Goal: Transaction & Acquisition: Download file/media

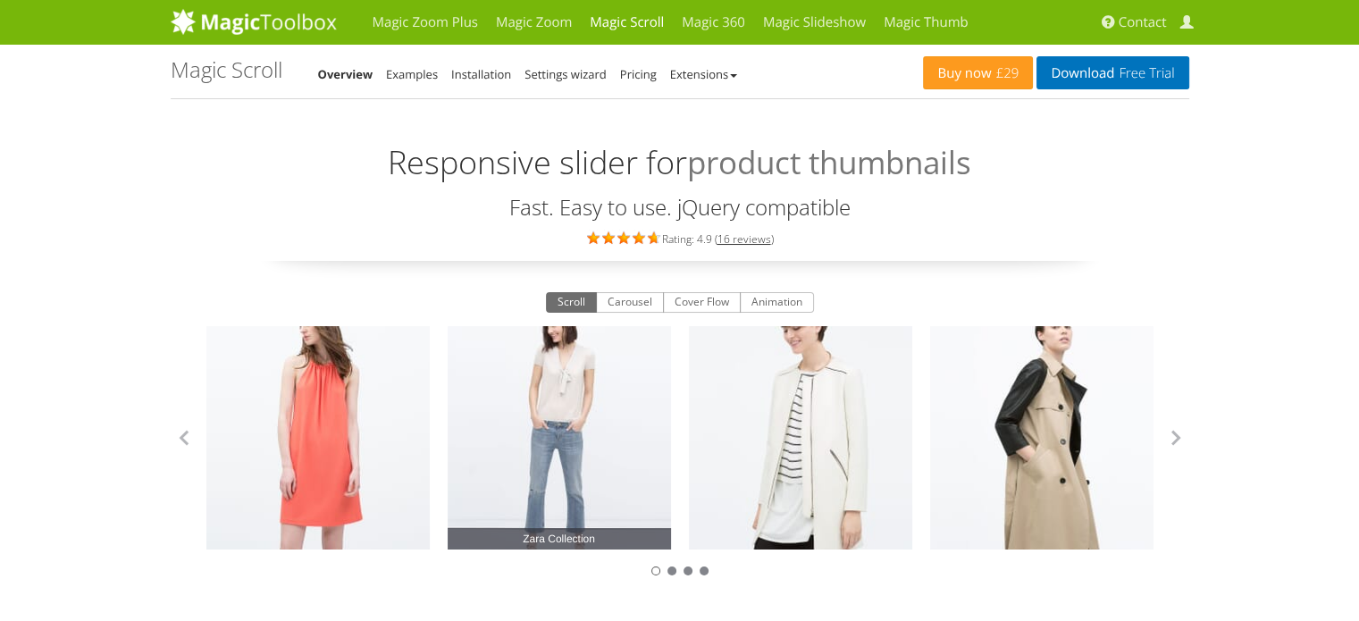
click at [561, 385] on link "Zara Collection" at bounding box center [558, 437] width 223 height 223
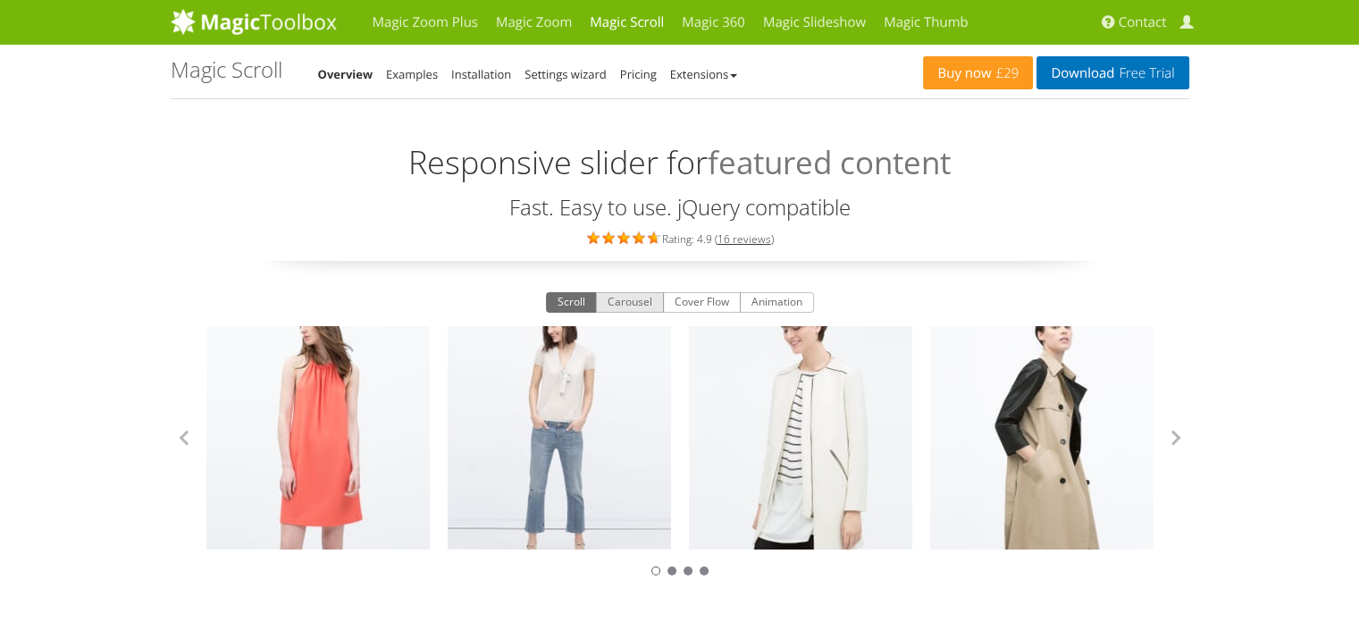
click at [635, 304] on button "Carousel" at bounding box center [630, 302] width 68 height 21
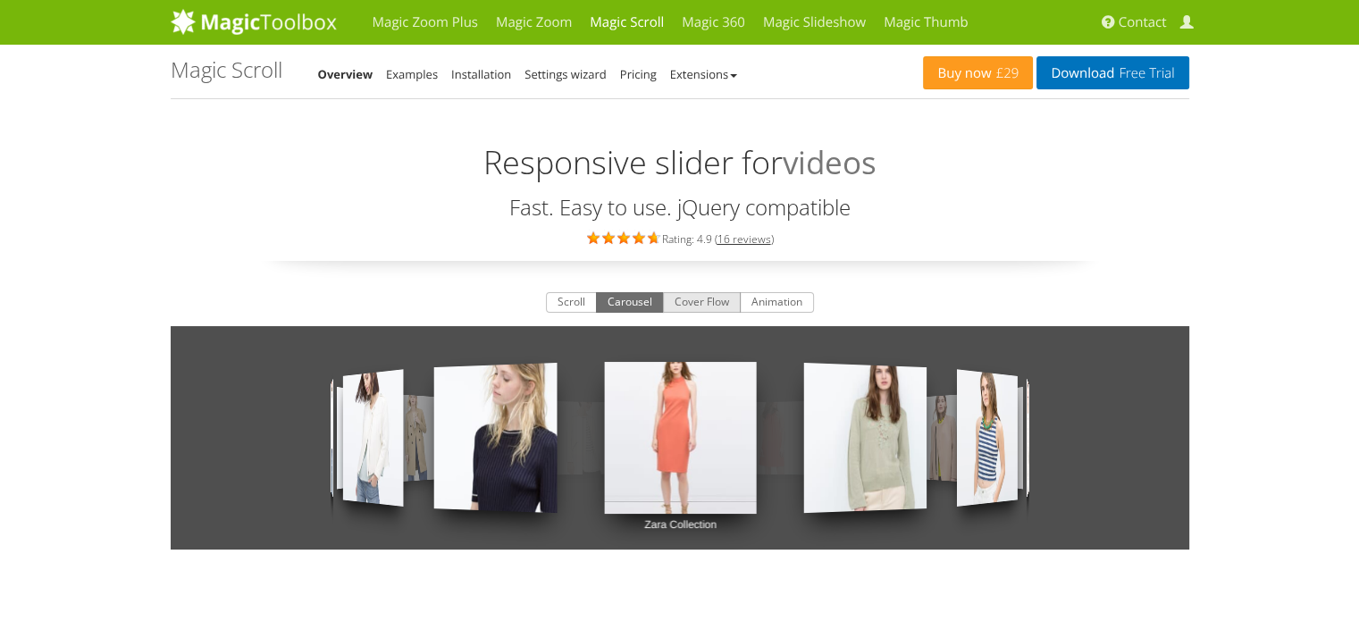
click at [707, 303] on button "Cover Flow" at bounding box center [702, 302] width 78 height 21
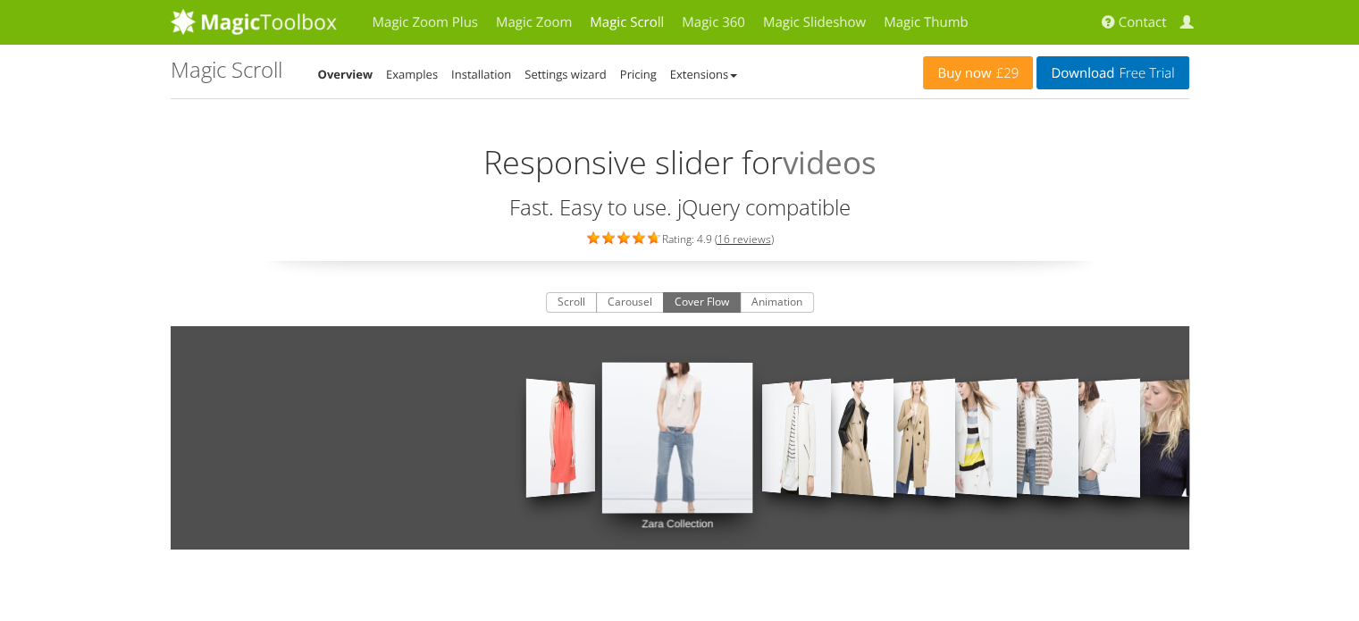
scroll to position [2, 0]
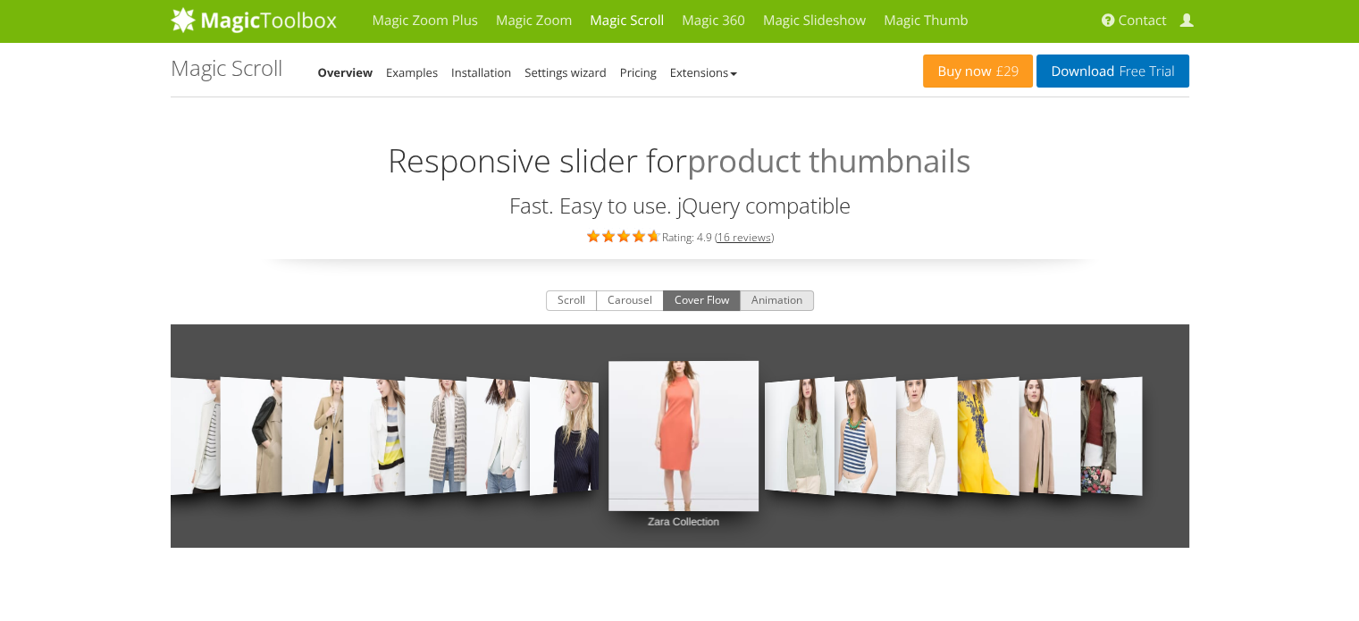
click at [779, 297] on button "Animation" at bounding box center [777, 300] width 74 height 21
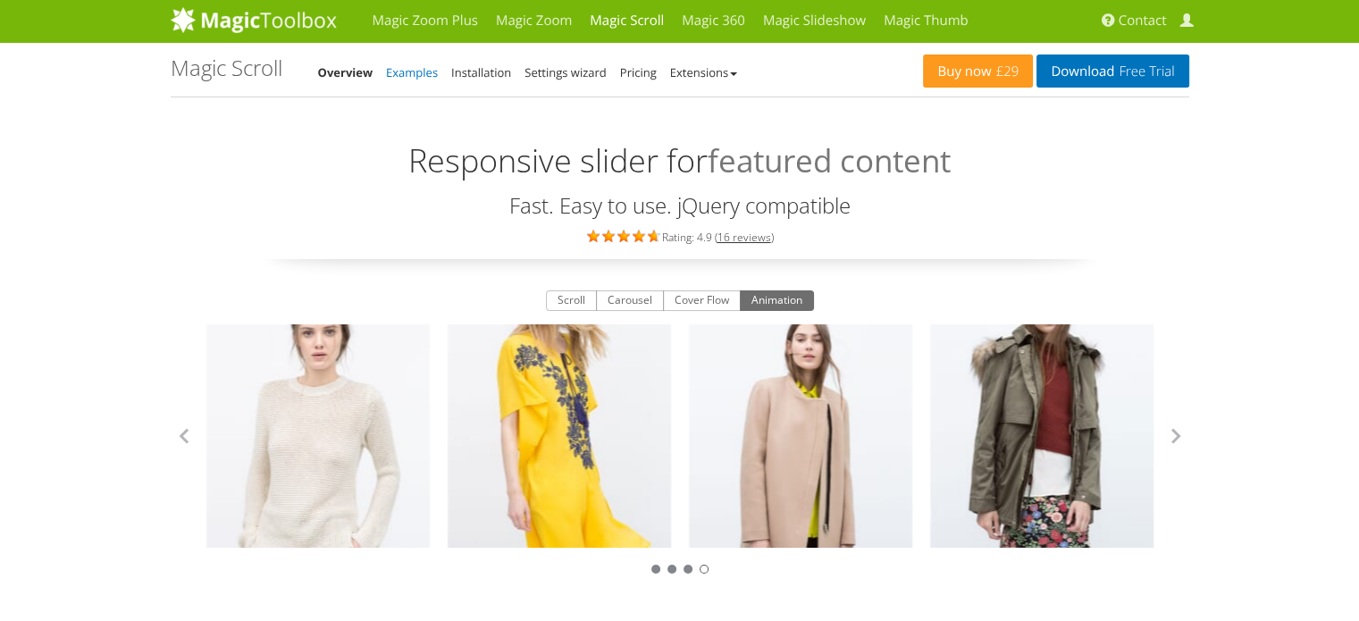
click at [420, 76] on link "Examples" at bounding box center [412, 72] width 52 height 16
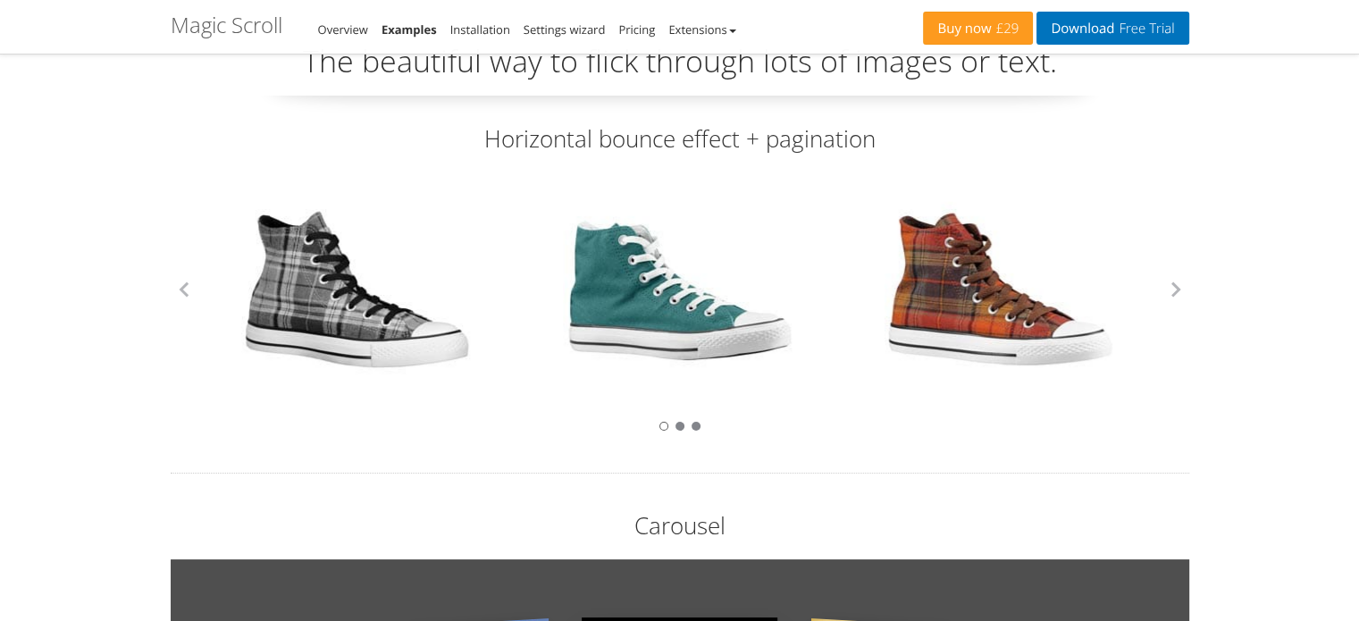
click at [332, 292] on link at bounding box center [357, 289] width 232 height 232
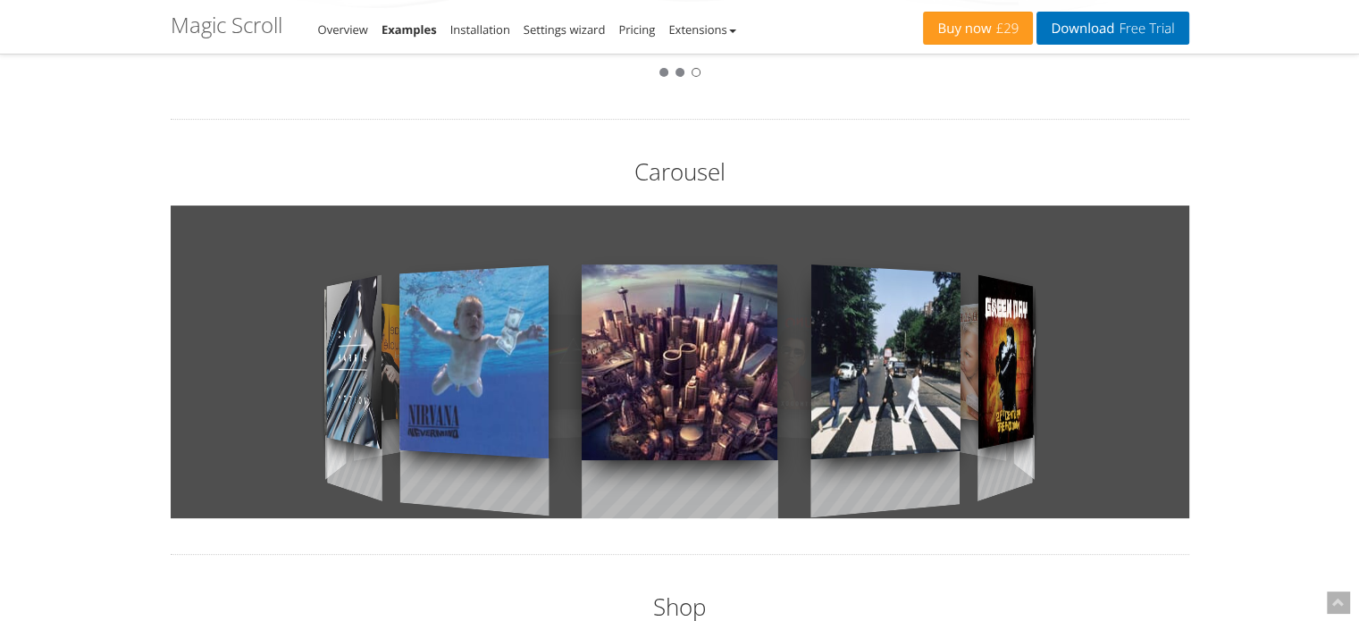
scroll to position [424, 0]
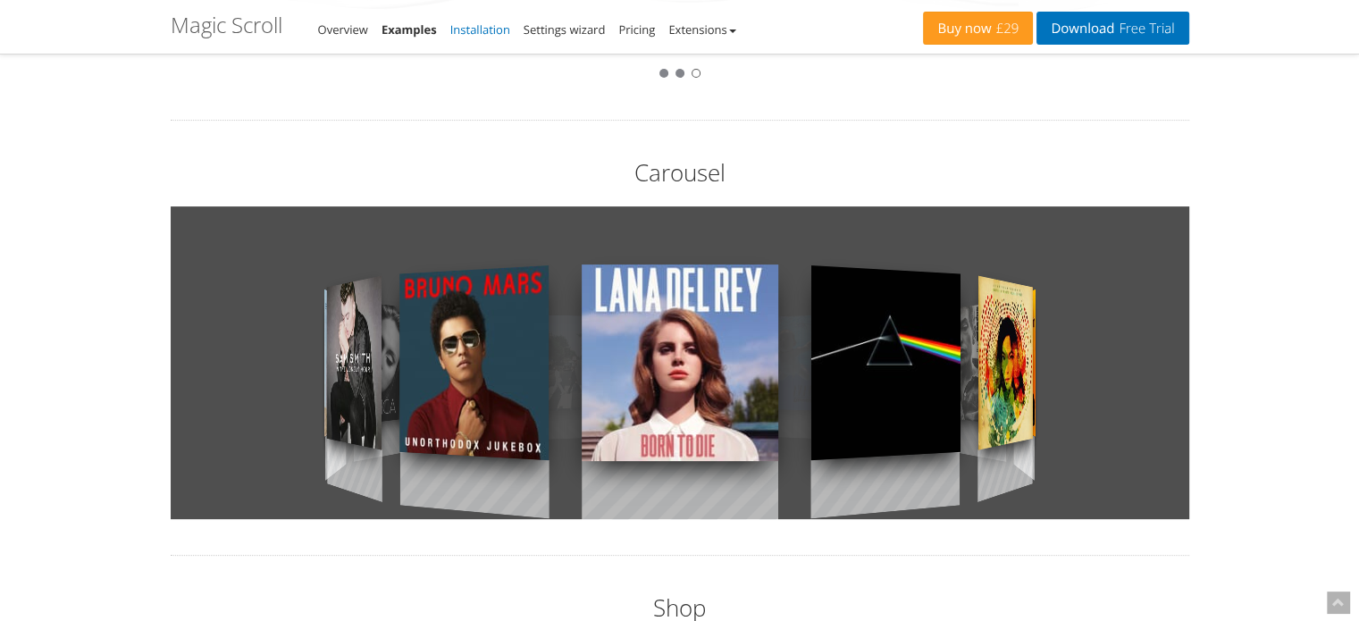
click at [478, 29] on link "Installation" at bounding box center [480, 29] width 60 height 16
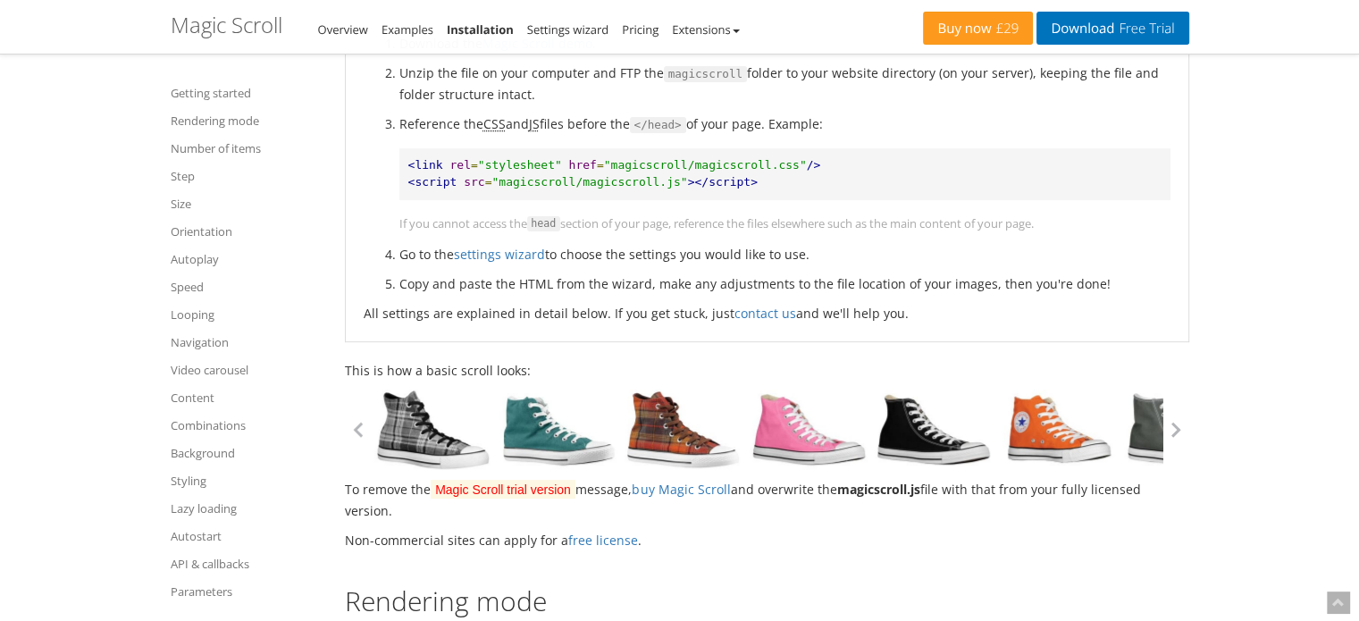
scroll to position [522, 0]
click at [542, 432] on link at bounding box center [558, 429] width 125 height 80
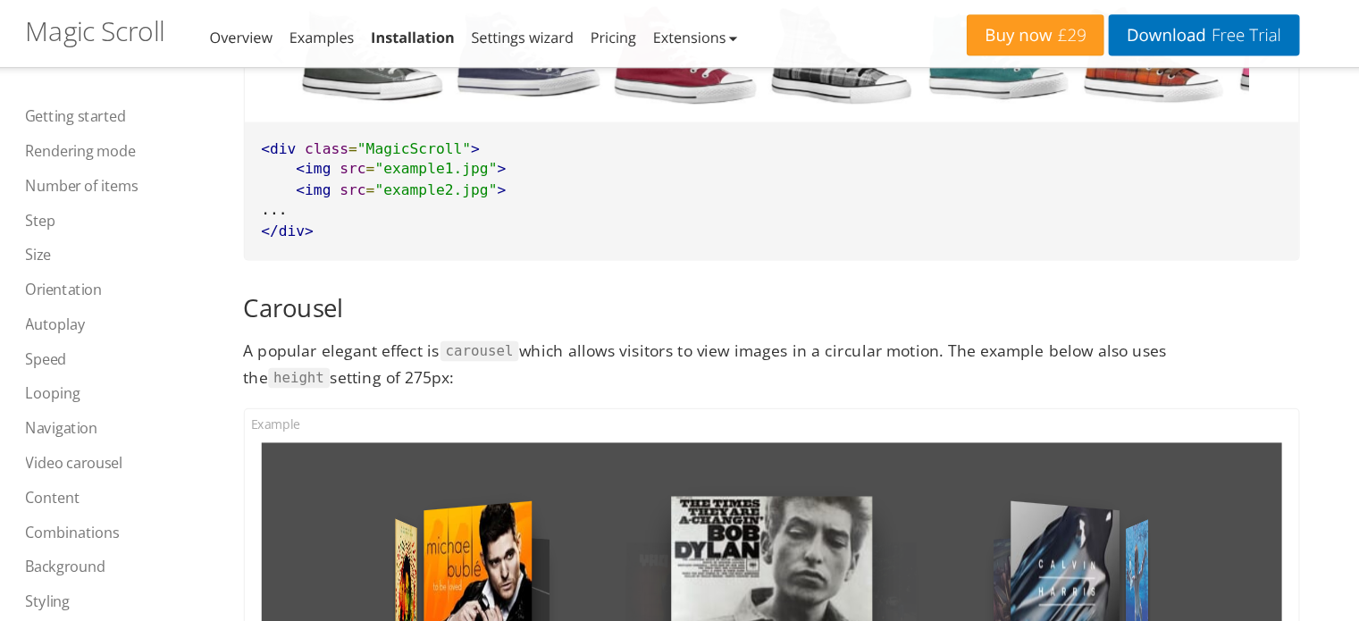
scroll to position [1300, 0]
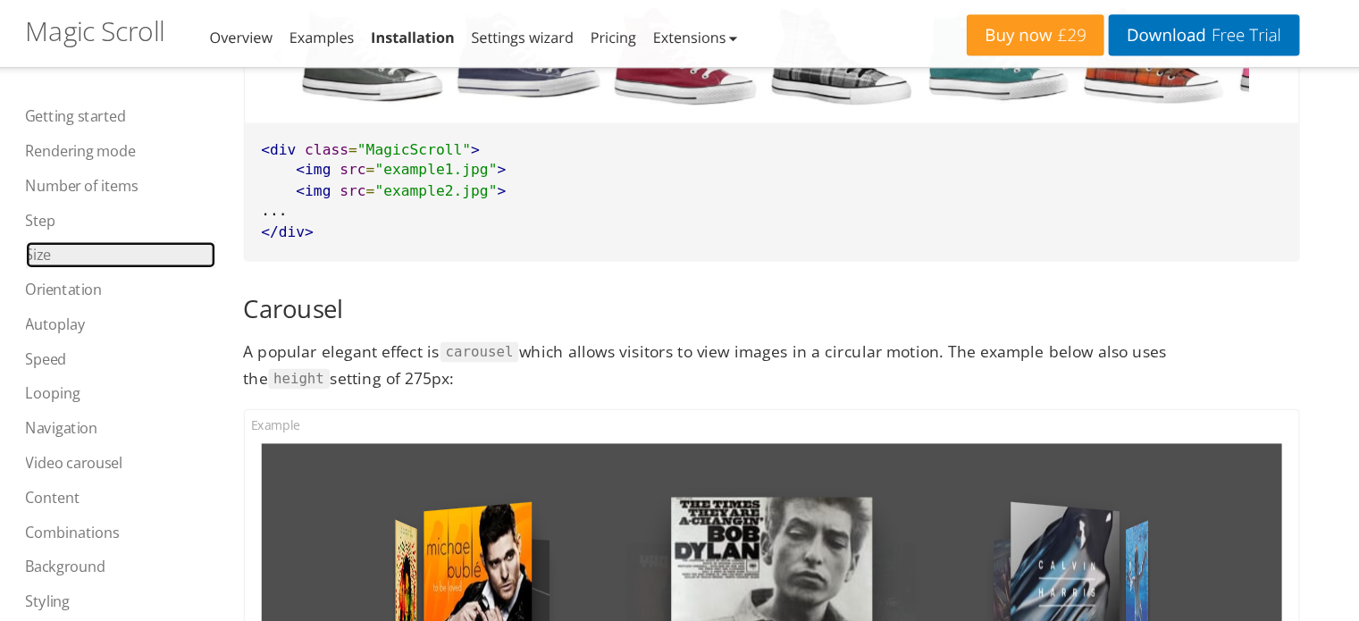
click at [178, 205] on link "Size" at bounding box center [247, 203] width 152 height 21
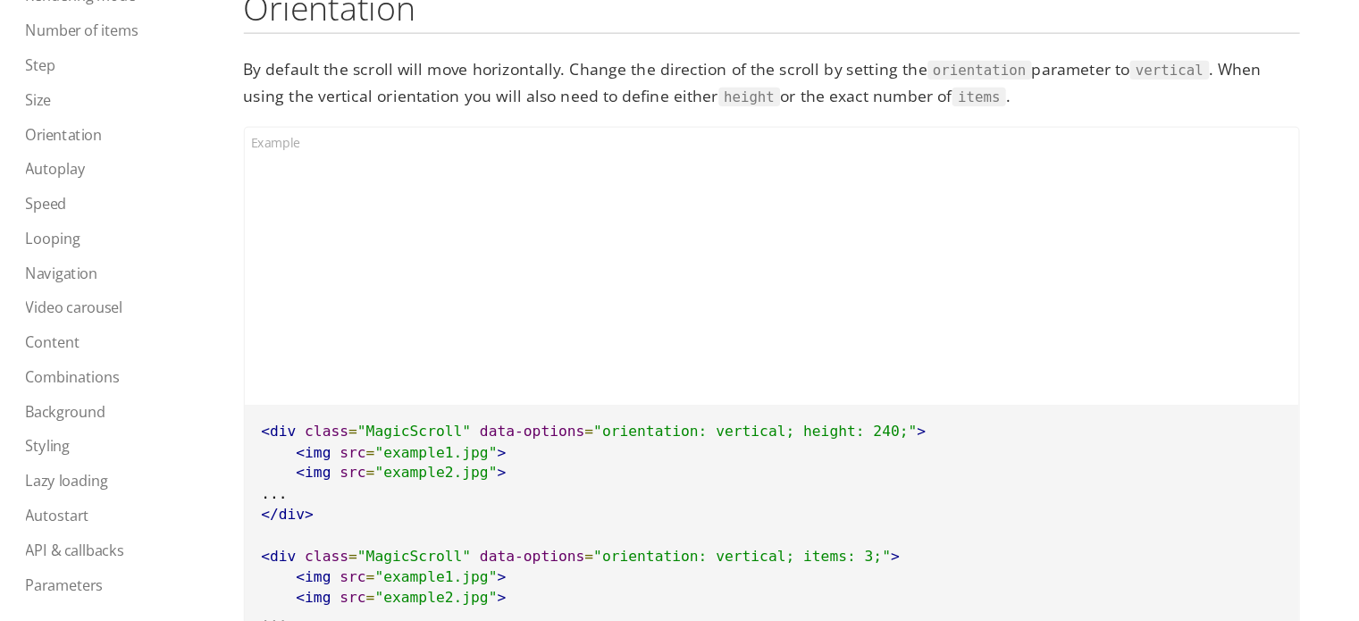
scroll to position [5388, 0]
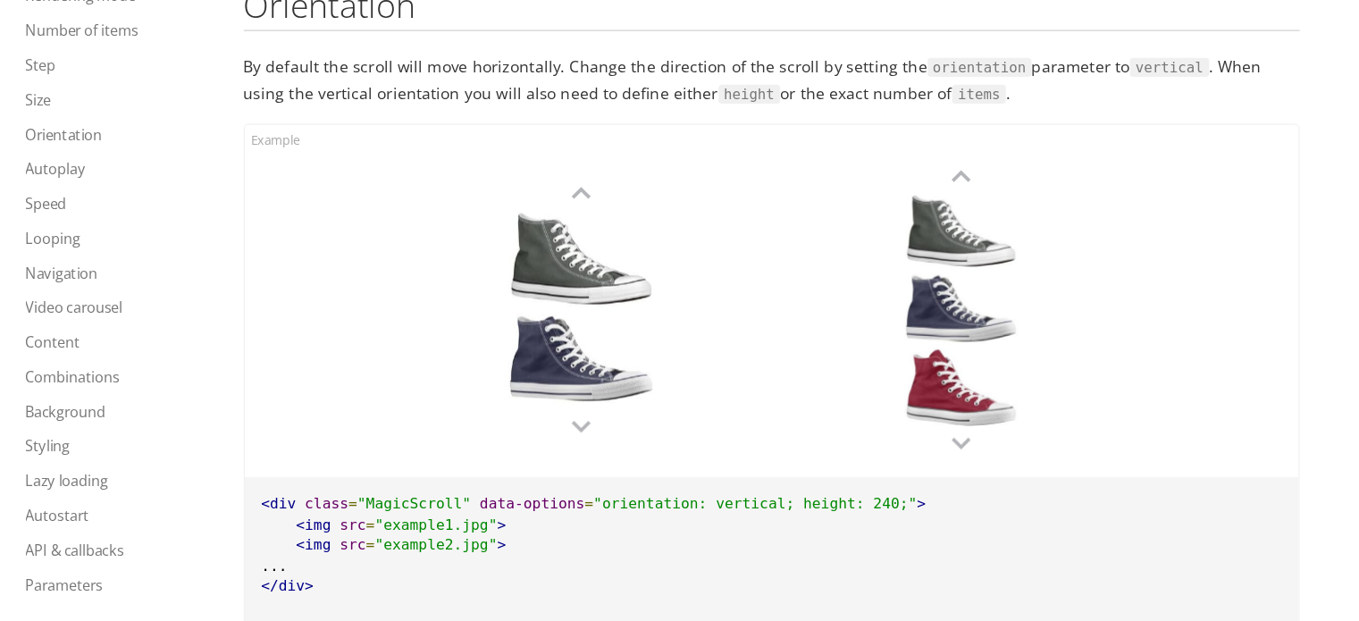
click at [594, 331] on div at bounding box center [614, 331] width 125 height 80
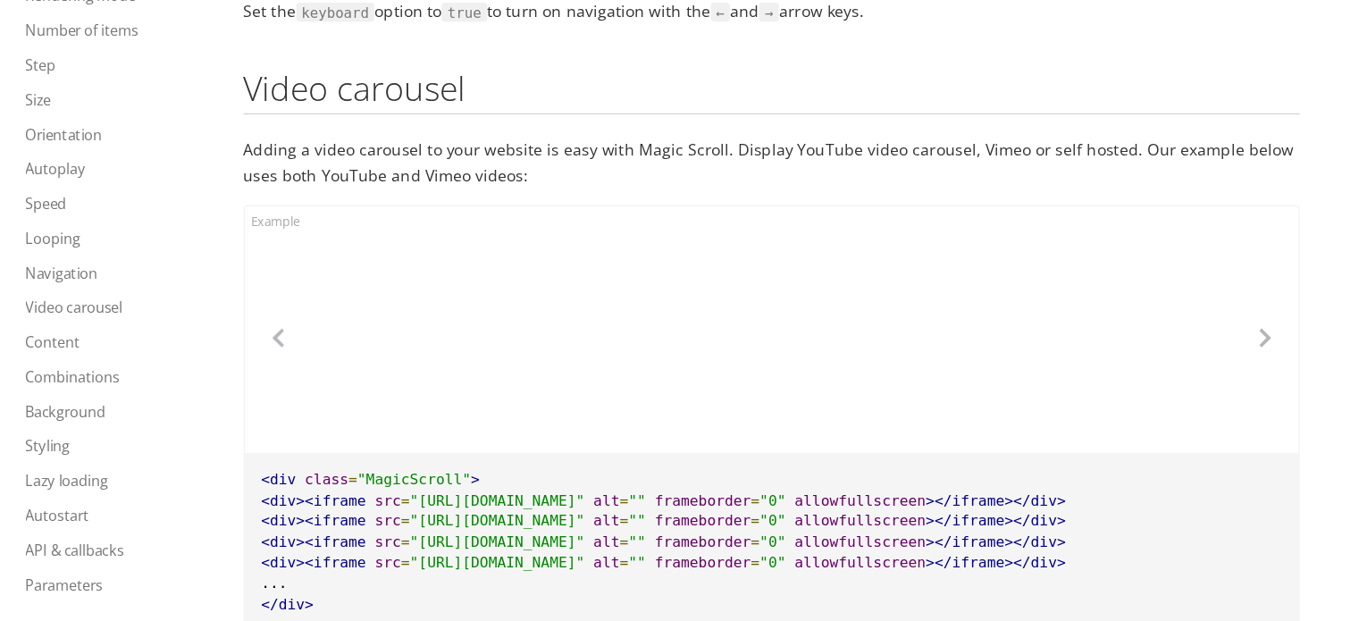
scroll to position [8895, 0]
click at [548, 504] on pre "<div class = "MagicScroll" > <div><iframe src = "https://player.vimeo.com/video…" at bounding box center [767, 555] width 842 height 143
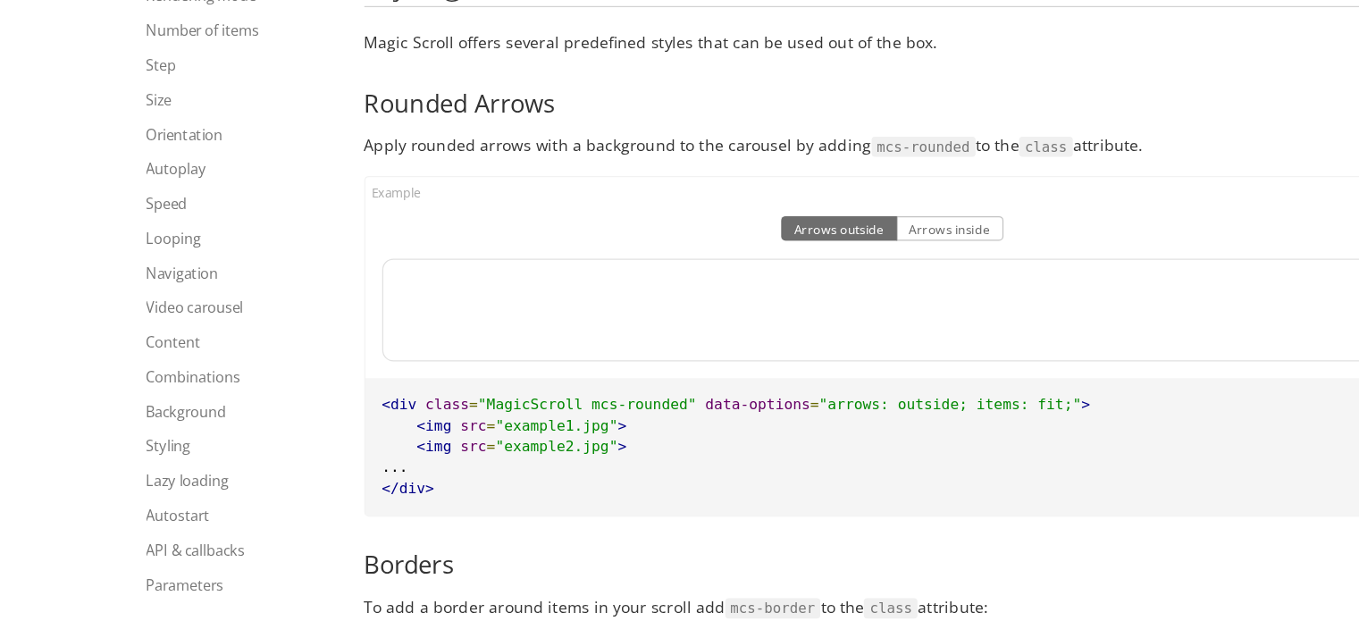
scroll to position [12017, 0]
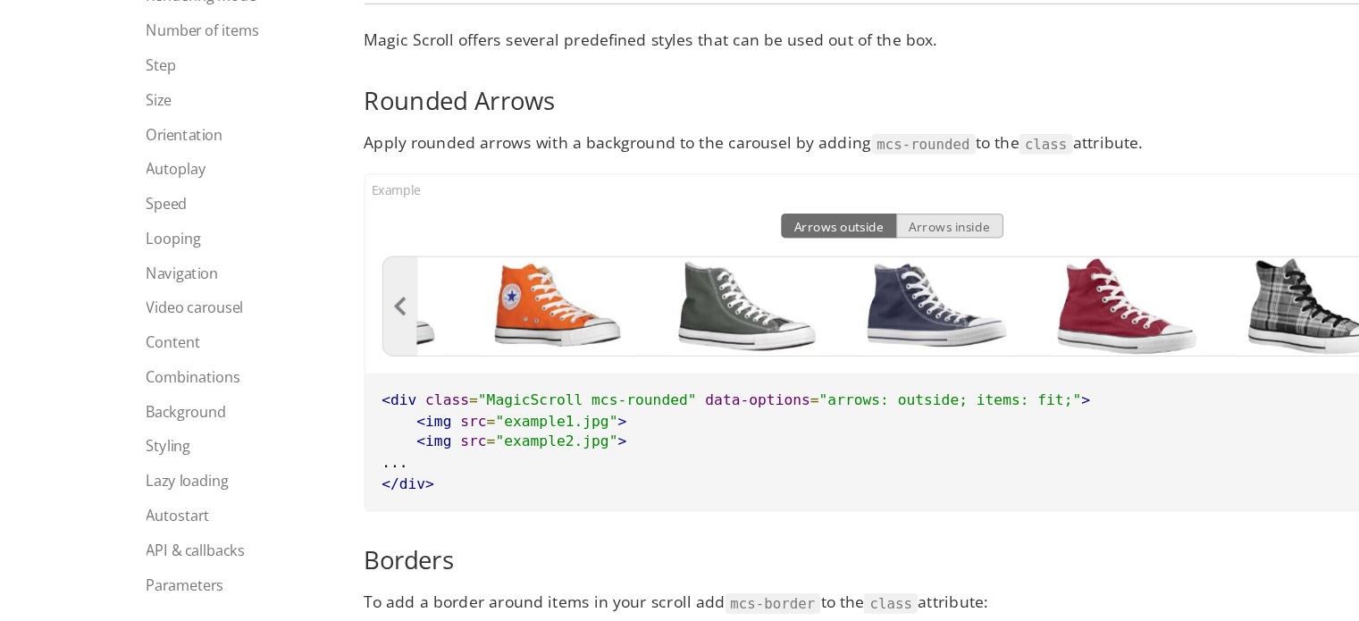
click at [794, 306] on button "Arrows inside" at bounding box center [813, 305] width 86 height 20
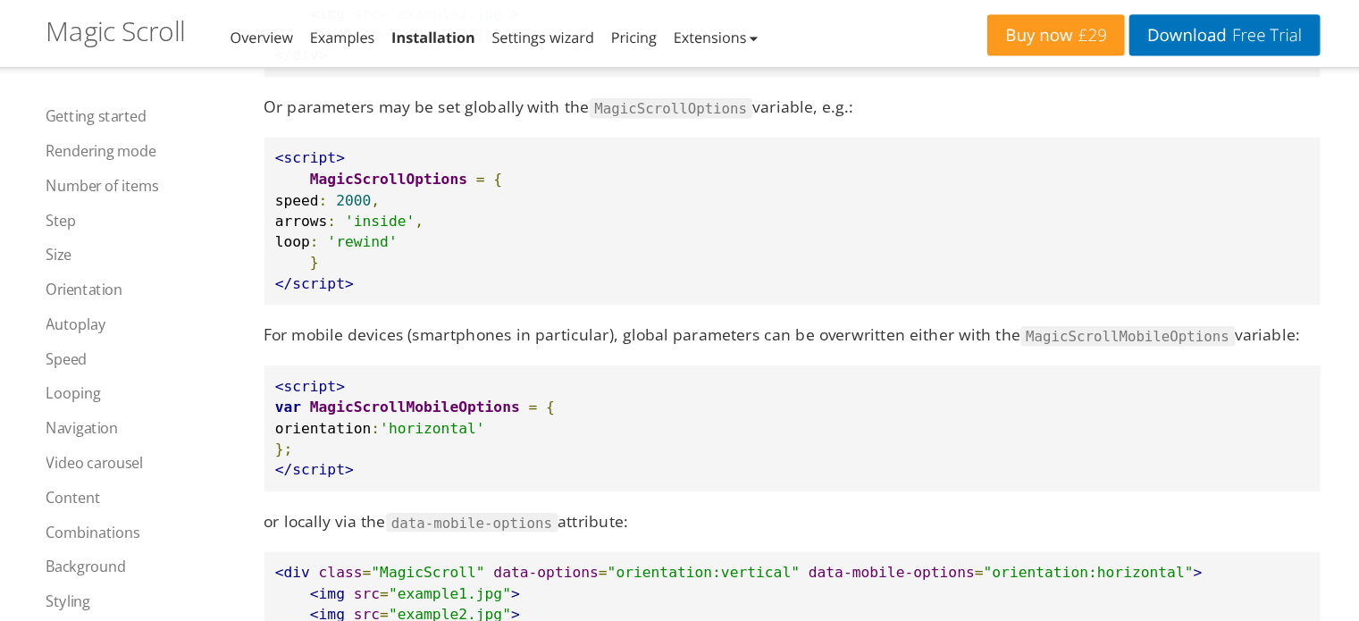
scroll to position [14990, 0]
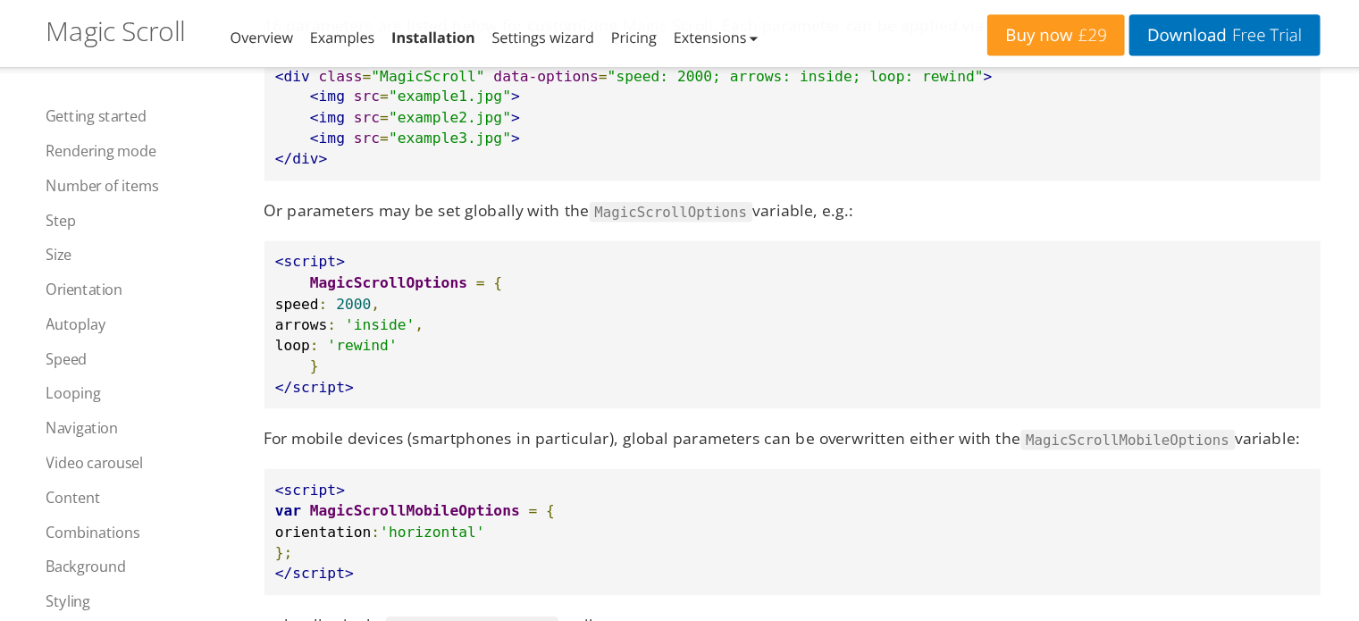
click at [204, 31] on h1 "Magic Scroll - Integration Guide" at bounding box center [227, 24] width 112 height 23
click at [328, 30] on link "Overview" at bounding box center [343, 29] width 50 height 16
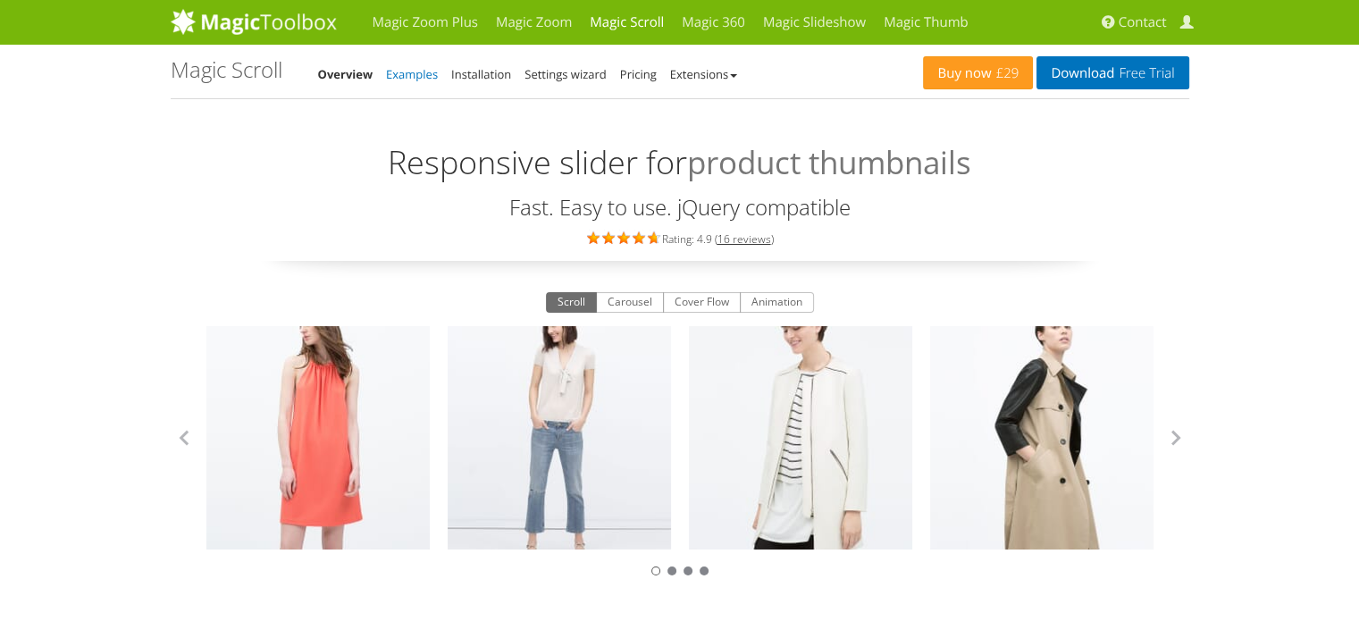
click at [395, 72] on link "Examples" at bounding box center [412, 74] width 52 height 16
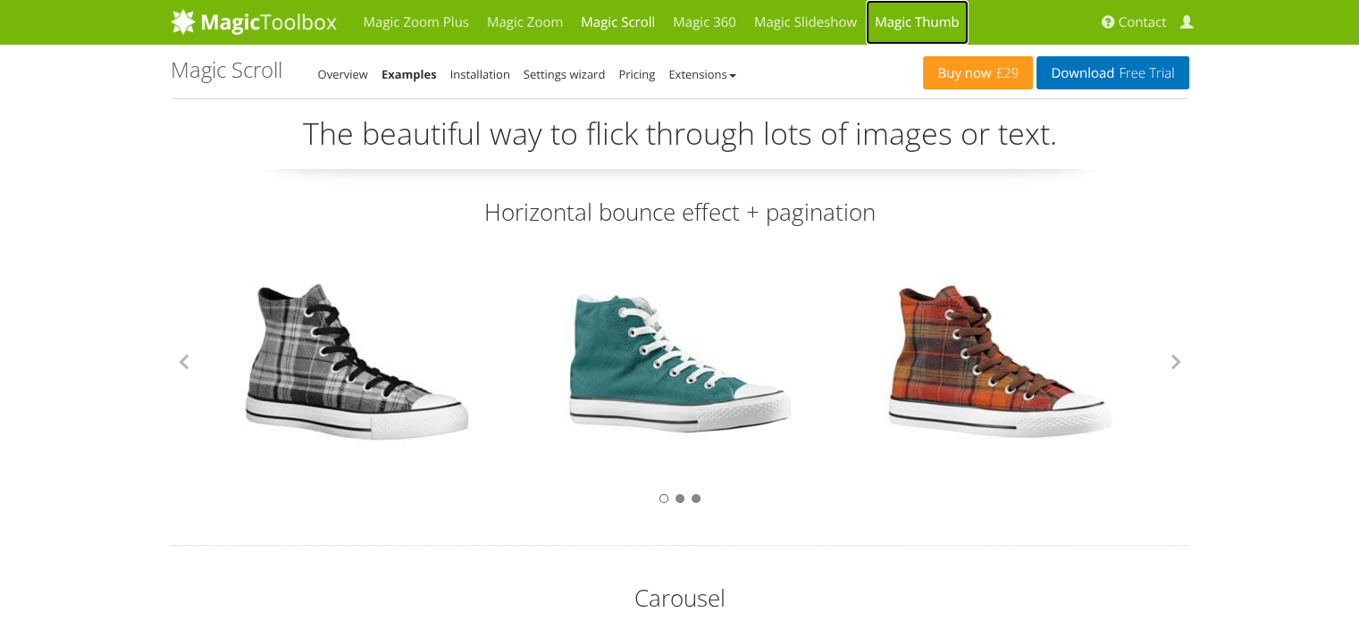
click at [905, 15] on link "Magic Thumb" at bounding box center [916, 22] width 103 height 45
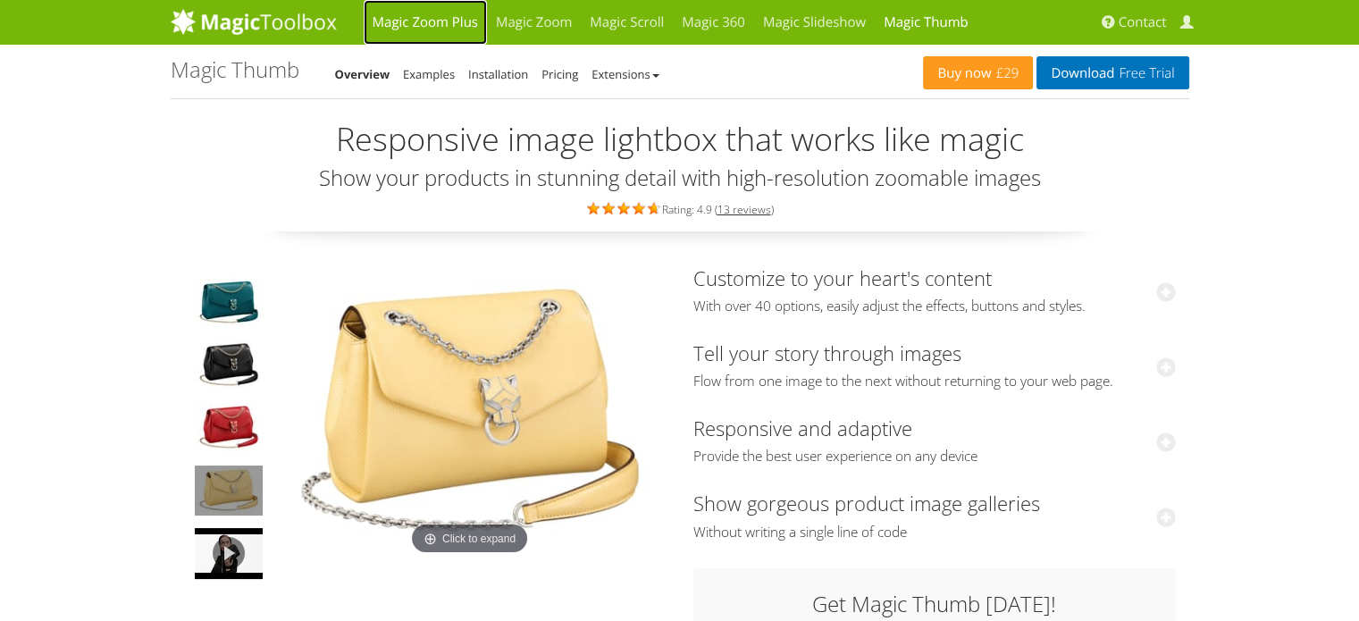
click at [439, 27] on link "Magic Zoom Plus" at bounding box center [425, 22] width 123 height 45
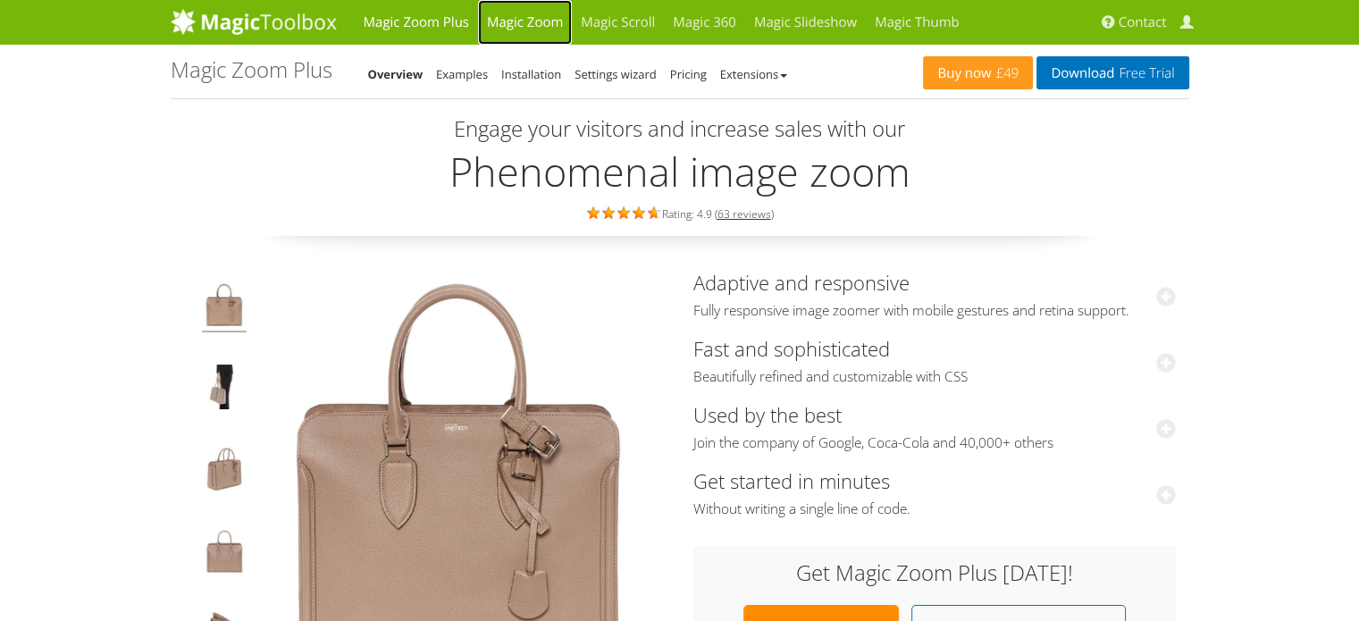
click at [546, 17] on link "Magic Zoom" at bounding box center [525, 22] width 94 height 45
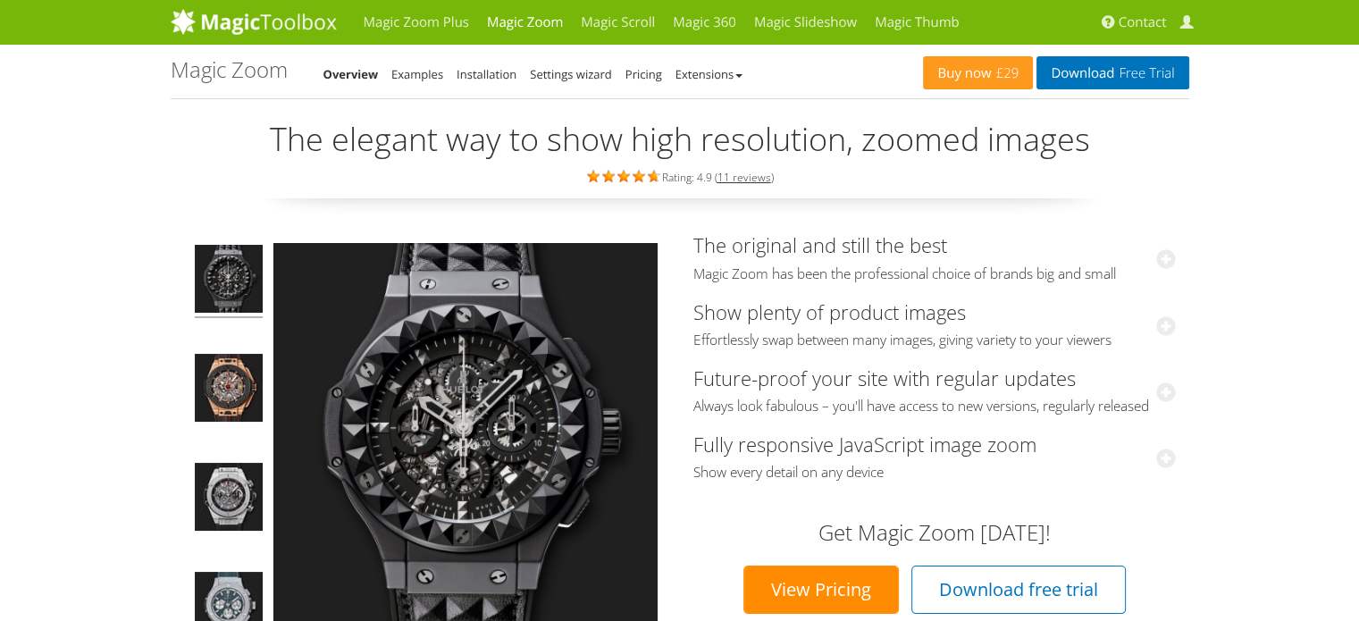
drag, startPoint x: 1043, startPoint y: 449, endPoint x: 647, endPoint y: 224, distance: 456.0
click at [1066, 71] on link "Download Free Trial" at bounding box center [1112, 72] width 152 height 33
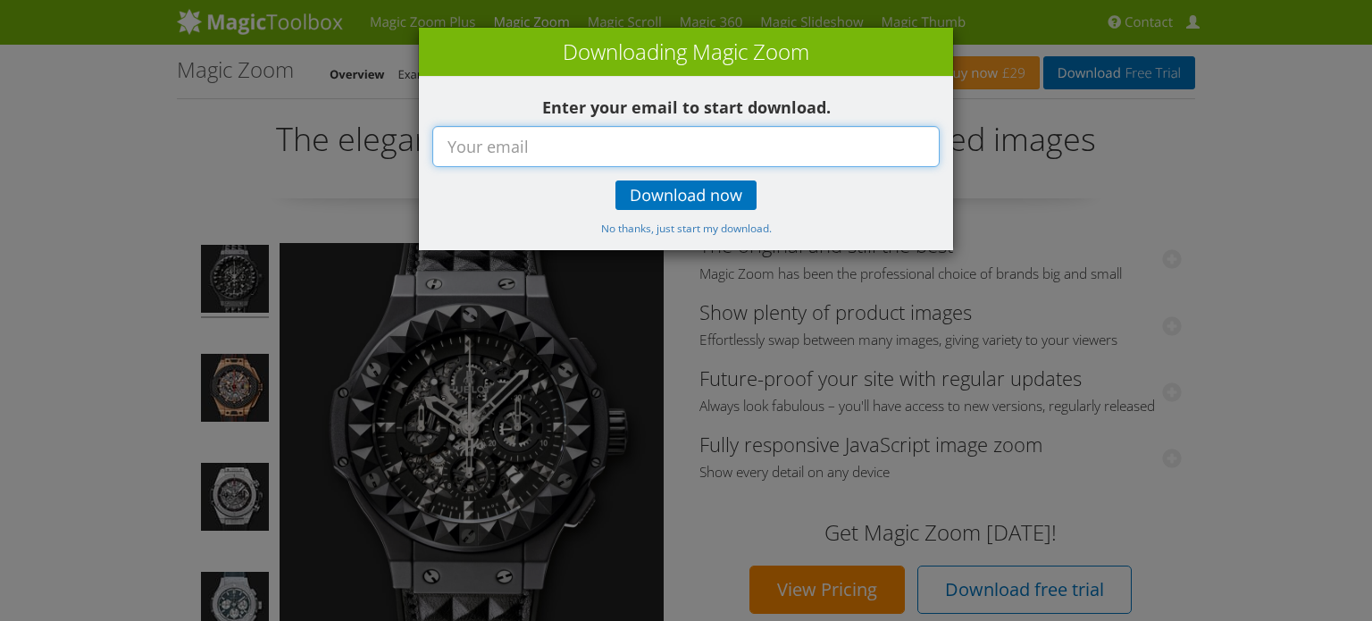
click at [709, 144] on input "text" at bounding box center [685, 146] width 507 height 41
type input "mohammed_fakruddin@yahoo.co.uk"
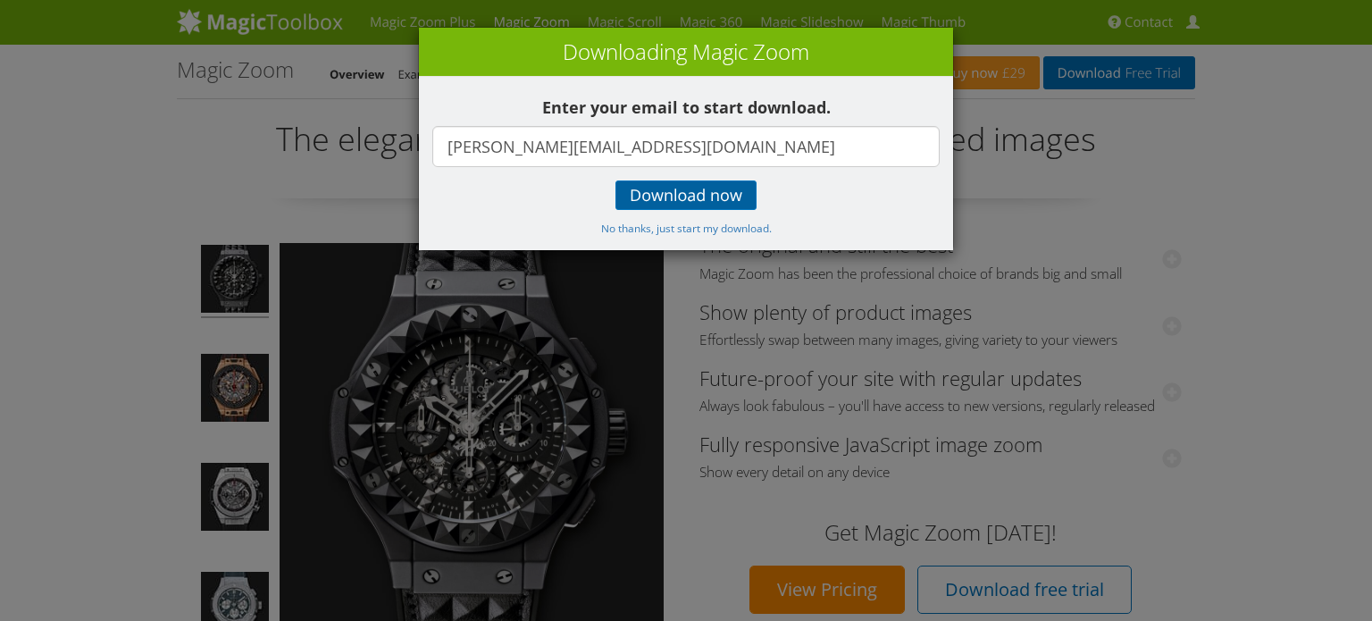
click at [672, 197] on span "Download now" at bounding box center [686, 195] width 113 height 14
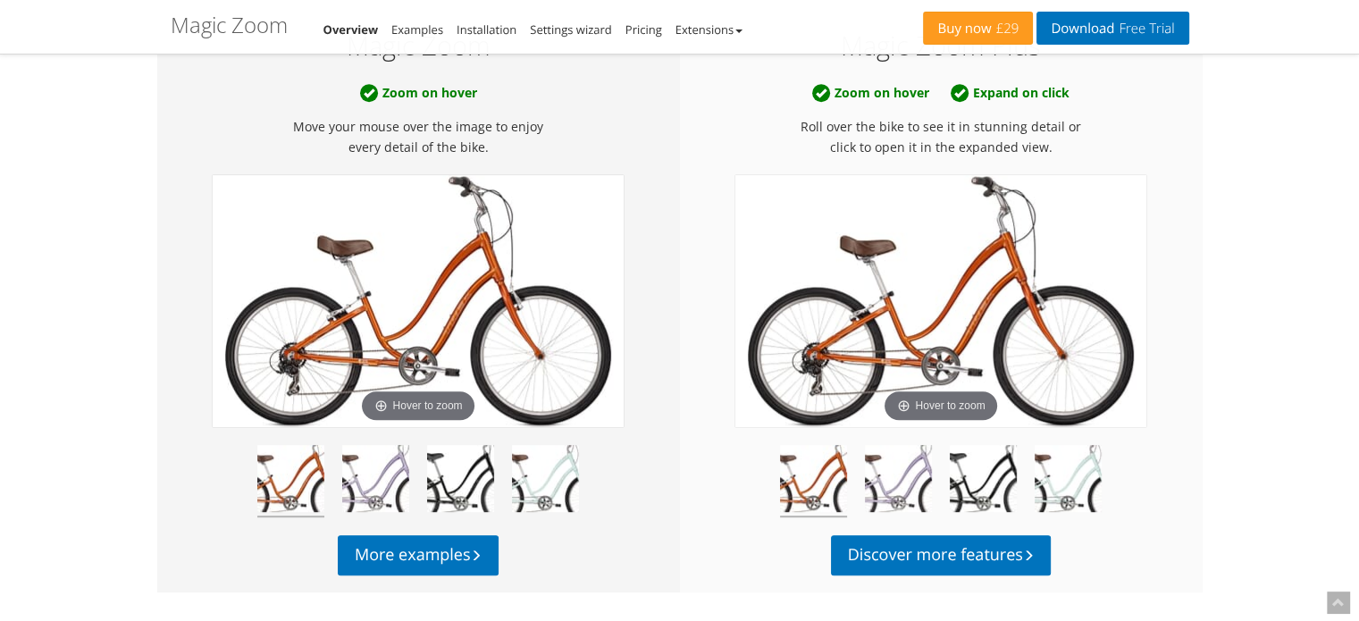
scroll to position [924, 0]
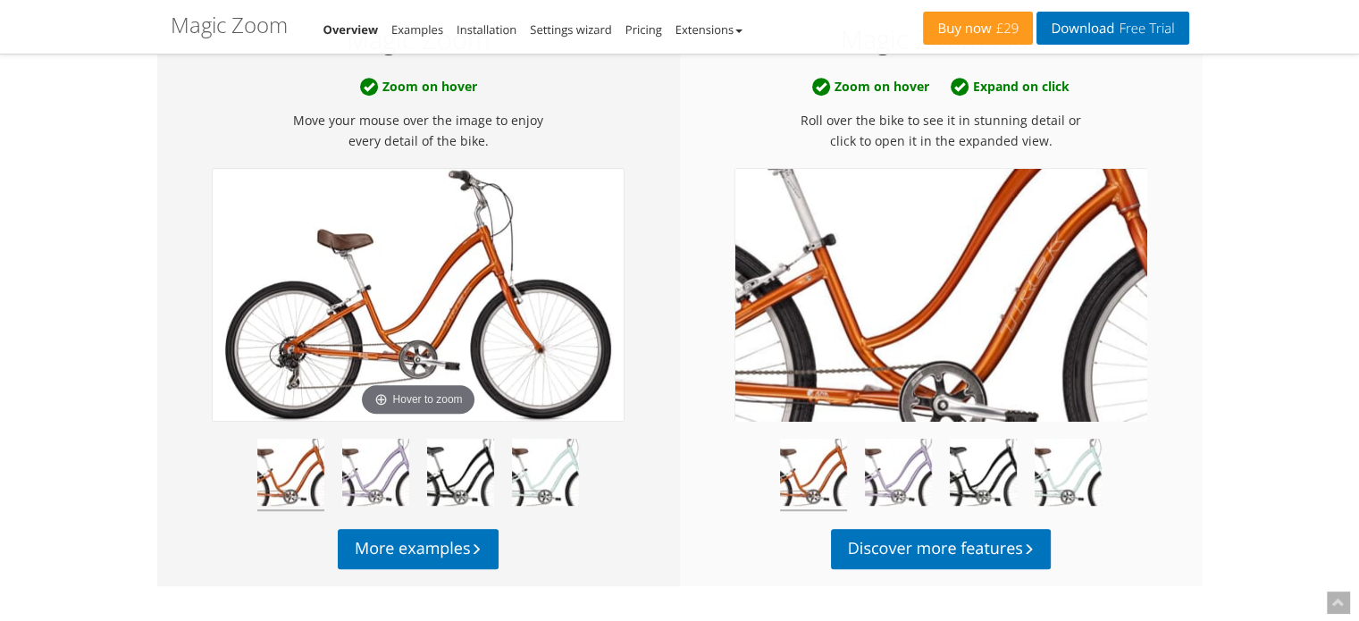
click at [940, 310] on img at bounding box center [940, 295] width 411 height 252
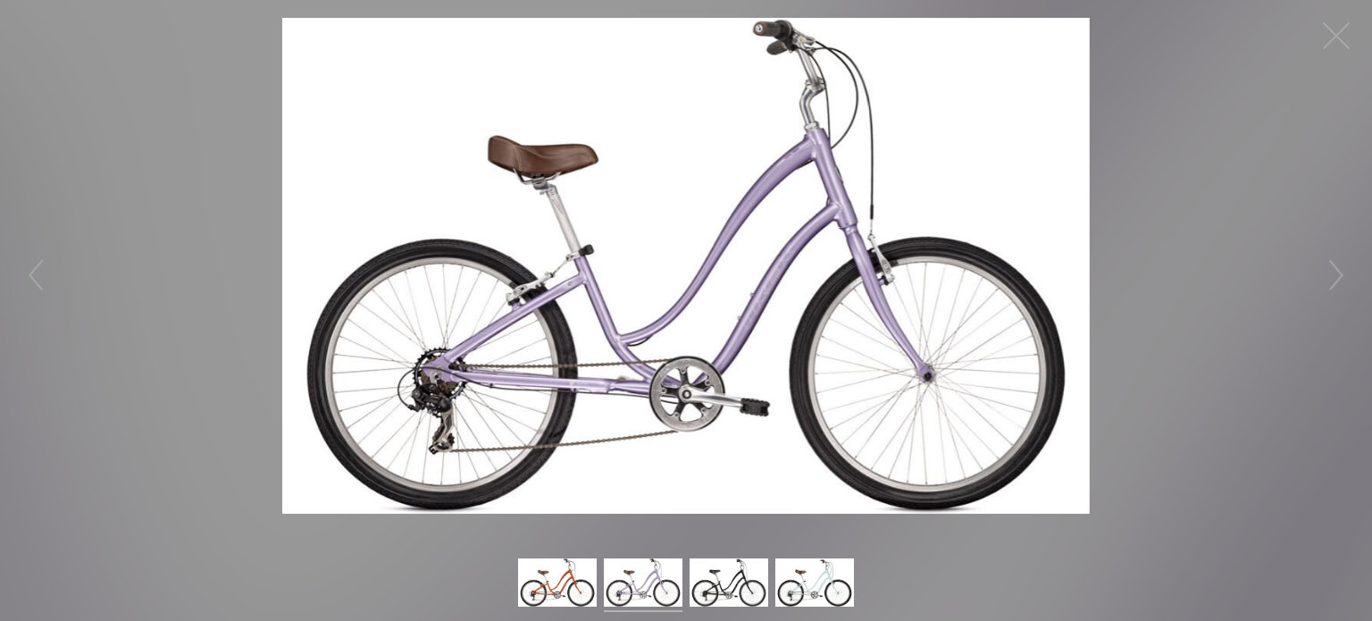
click at [824, 140] on img at bounding box center [685, 266] width 807 height 496
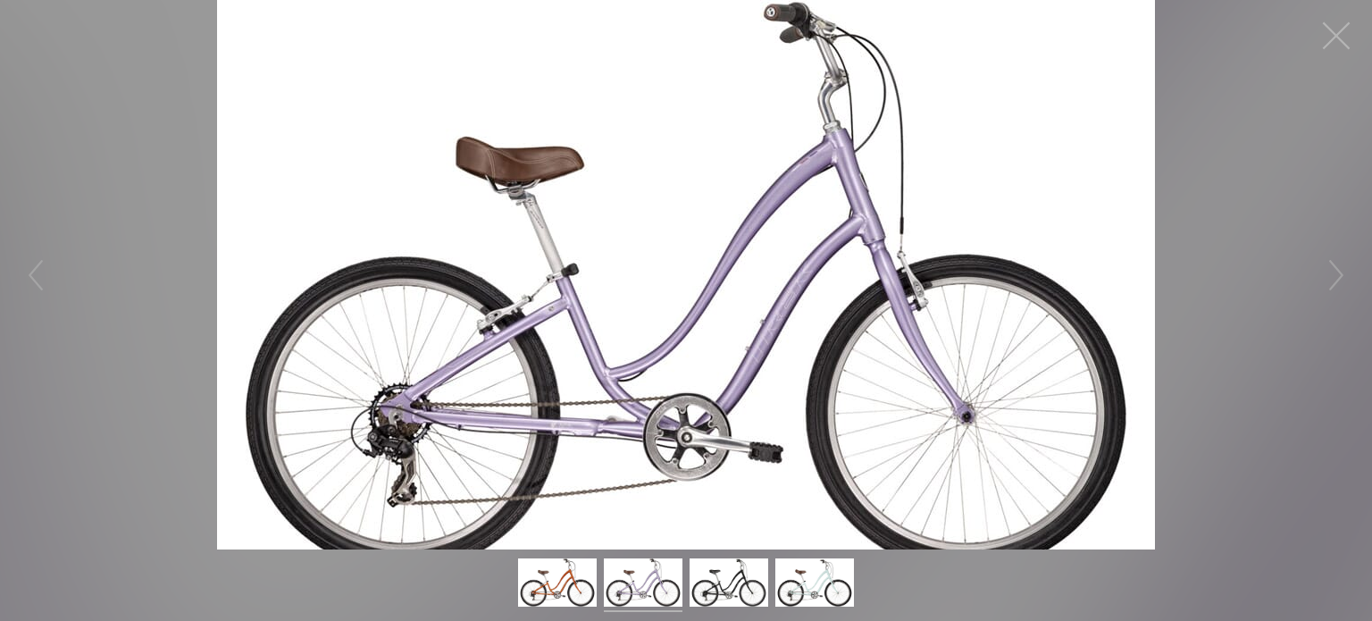
click at [1345, 41] on button "button" at bounding box center [1336, 36] width 54 height 54
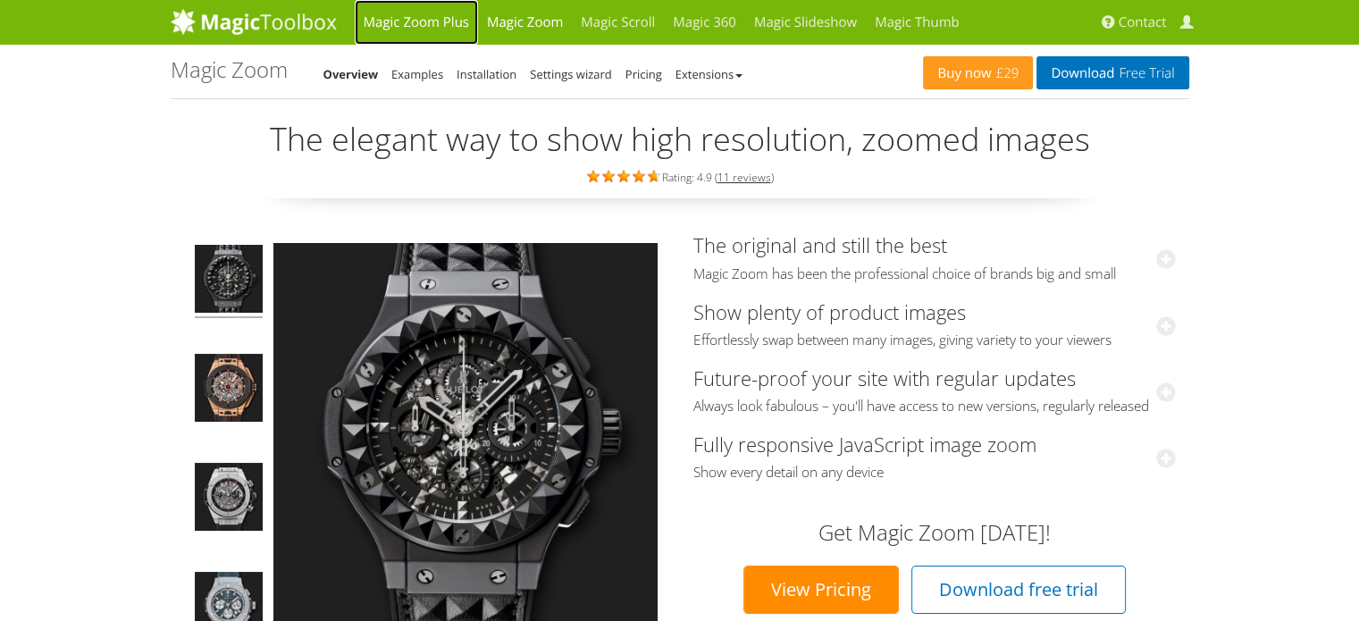
click at [429, 24] on link "Magic Zoom Plus" at bounding box center [416, 22] width 123 height 45
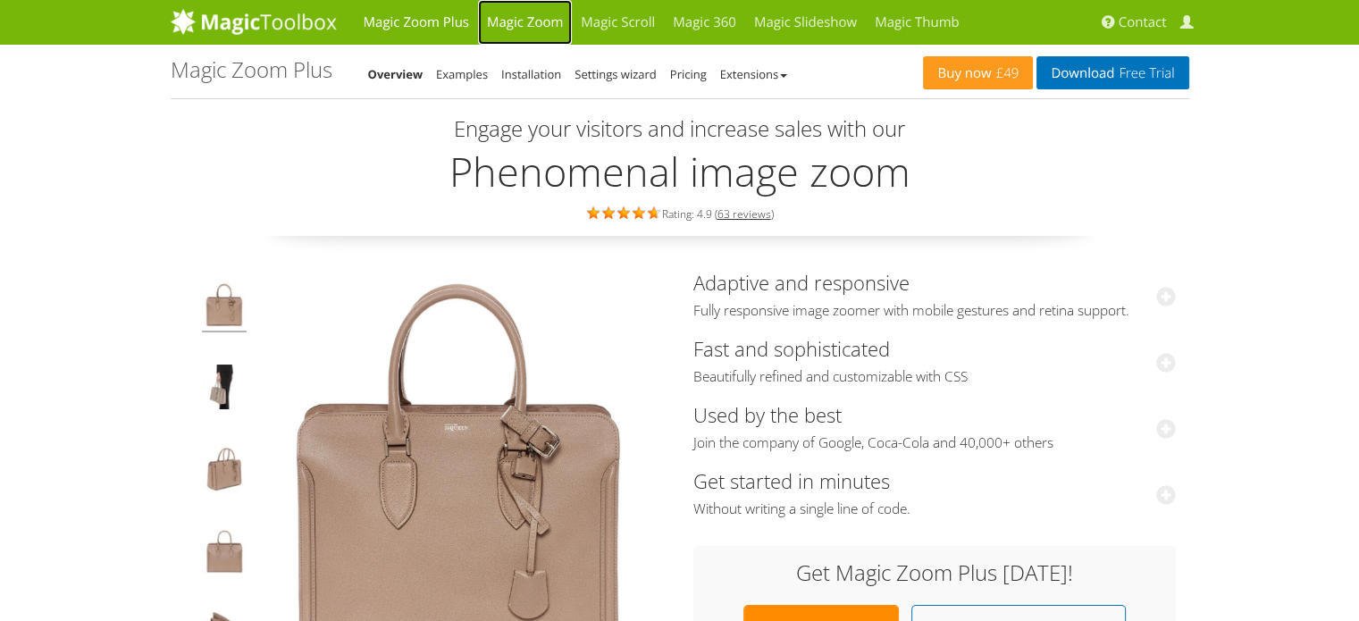
click at [529, 13] on link "Magic Zoom" at bounding box center [525, 22] width 94 height 45
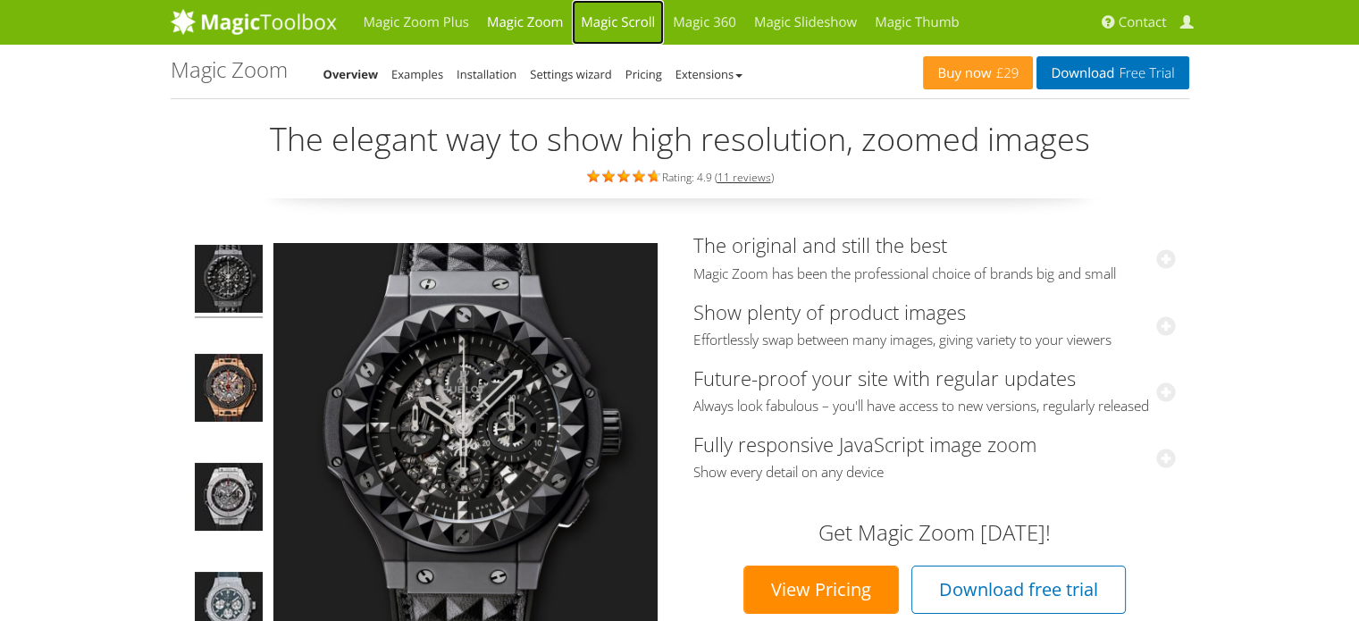
click at [650, 26] on link "Magic Scroll" at bounding box center [618, 22] width 92 height 45
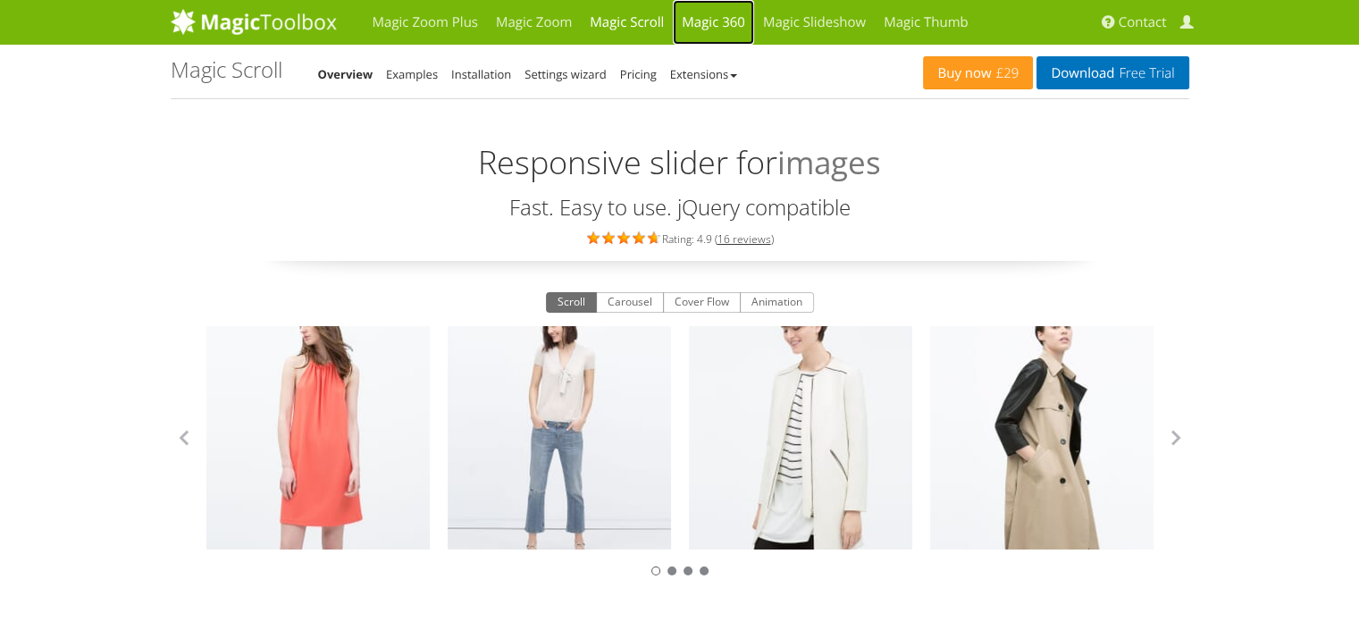
click at [716, 20] on link "Magic 360" at bounding box center [713, 22] width 81 height 45
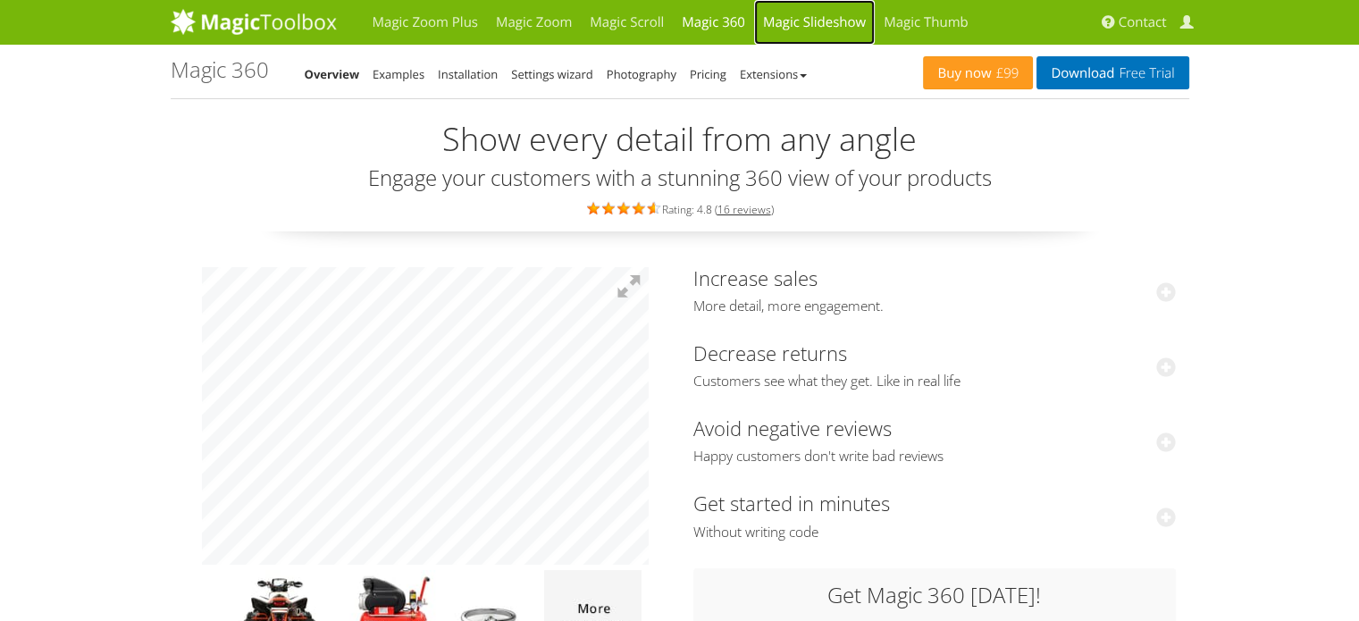
click at [822, 17] on link "Magic Slideshow" at bounding box center [814, 22] width 121 height 45
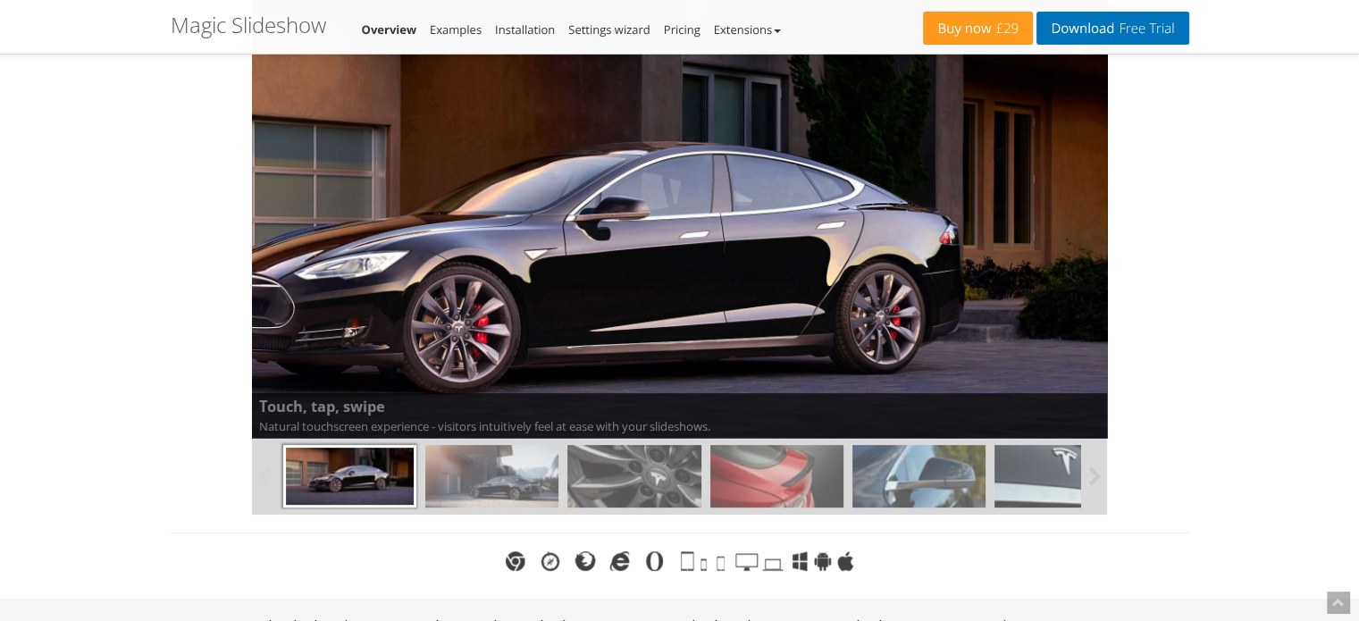
scroll to position [303, 0]
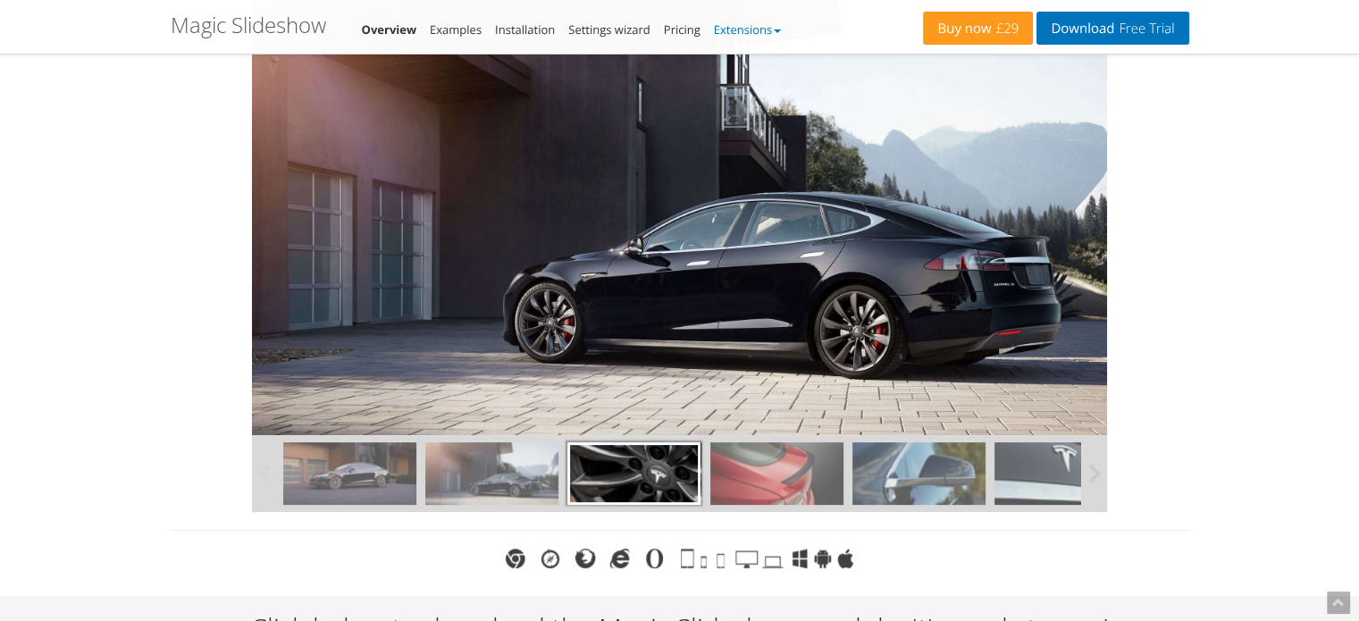
click at [750, 32] on link "Extensions" at bounding box center [747, 29] width 67 height 16
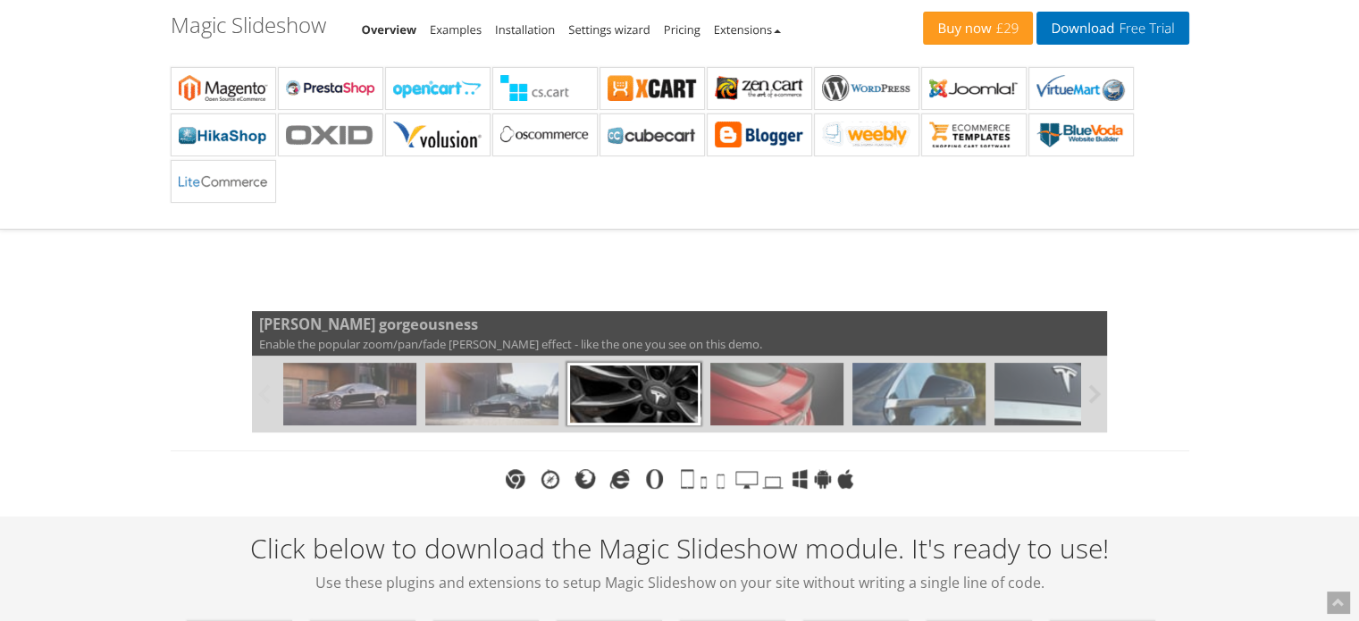
scroll to position [382, 0]
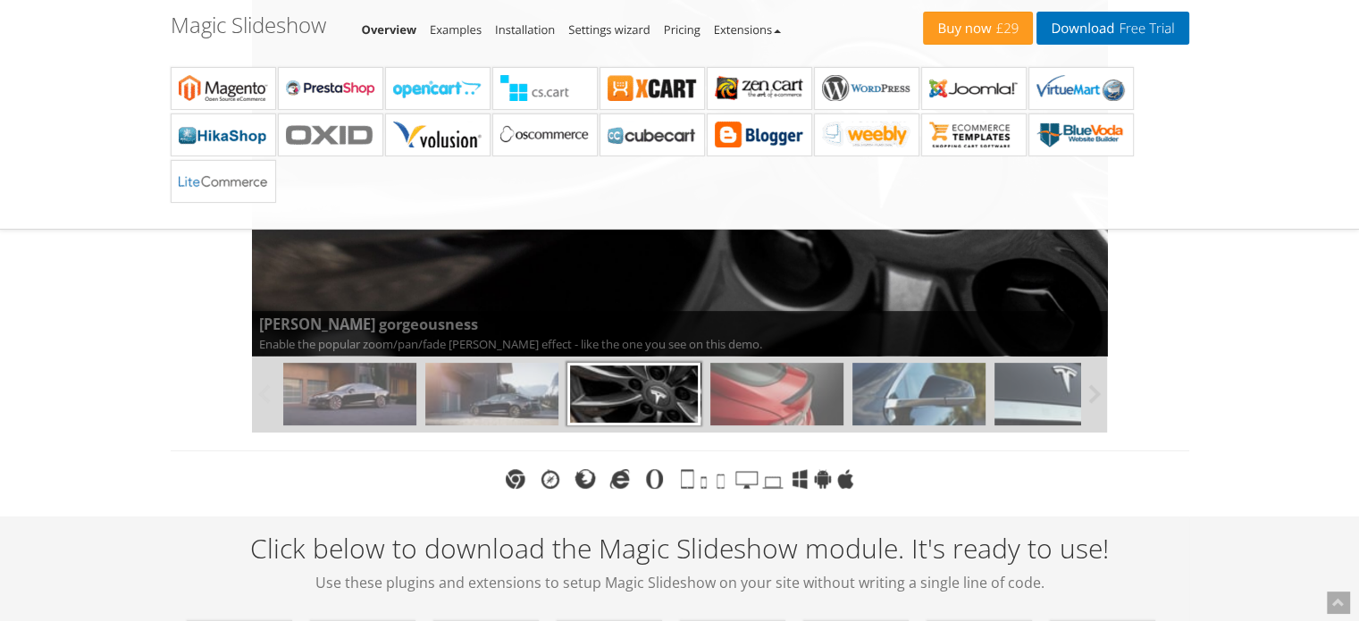
click at [767, 372] on img at bounding box center [776, 394] width 133 height 63
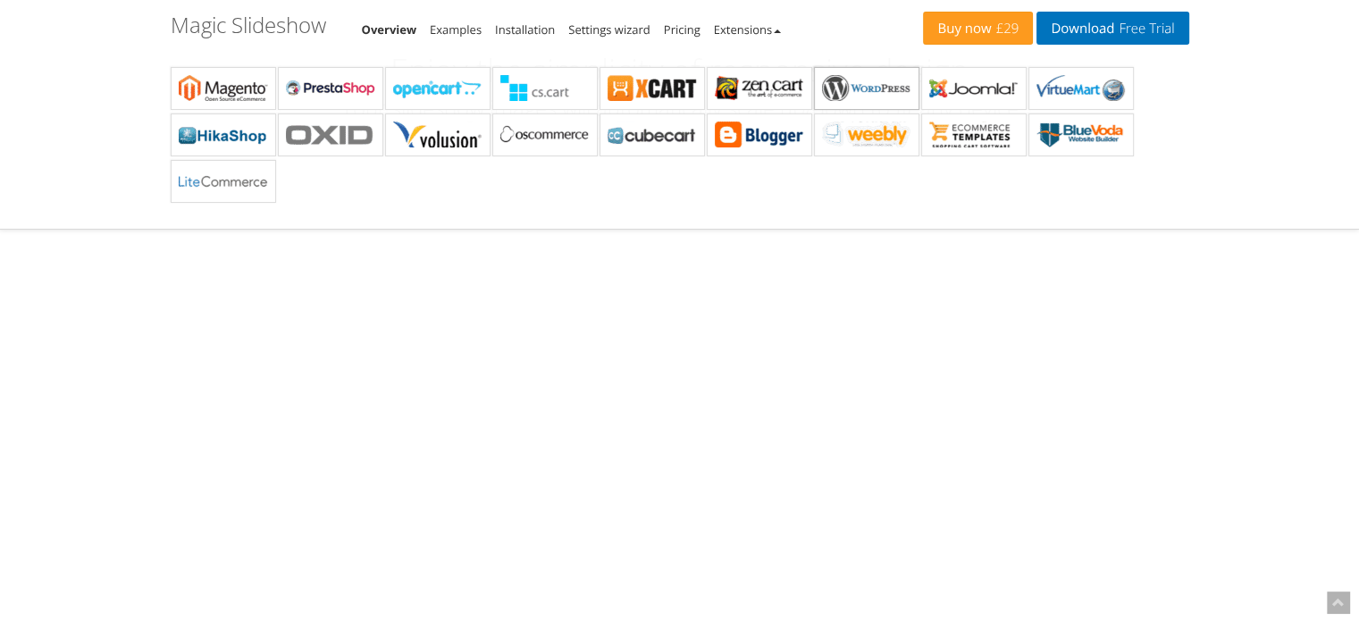
scroll to position [0, 0]
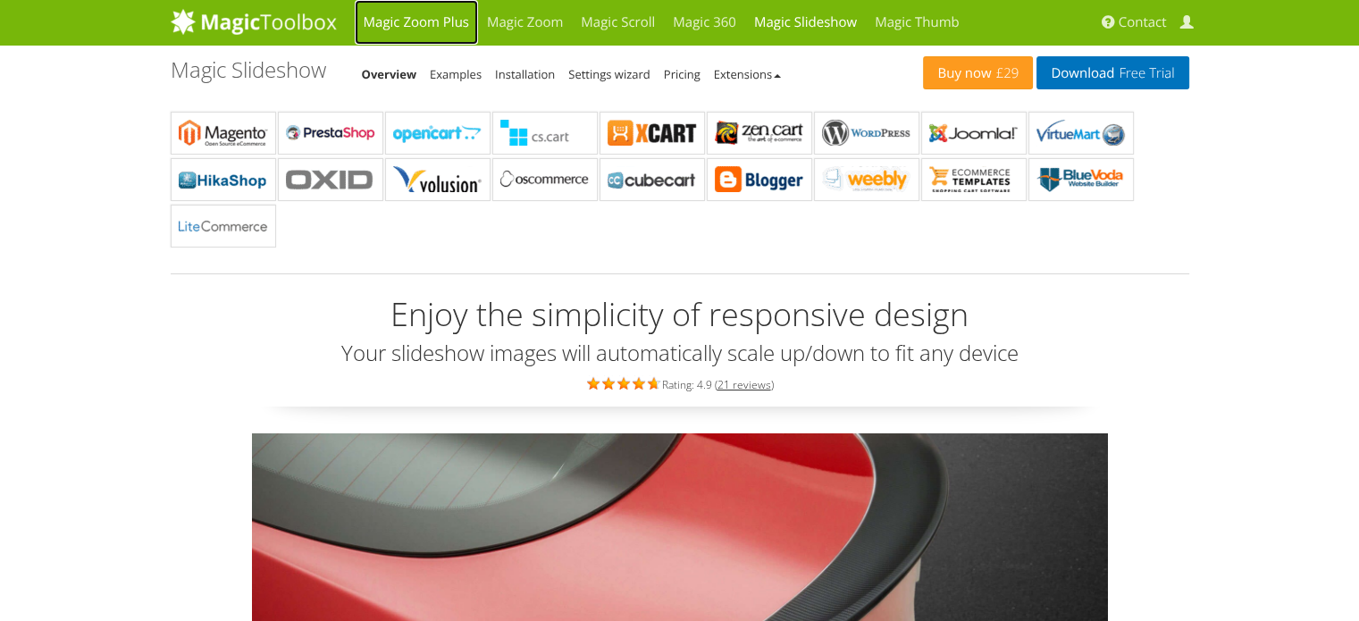
click at [447, 21] on link "Magic Zoom Plus" at bounding box center [416, 22] width 123 height 45
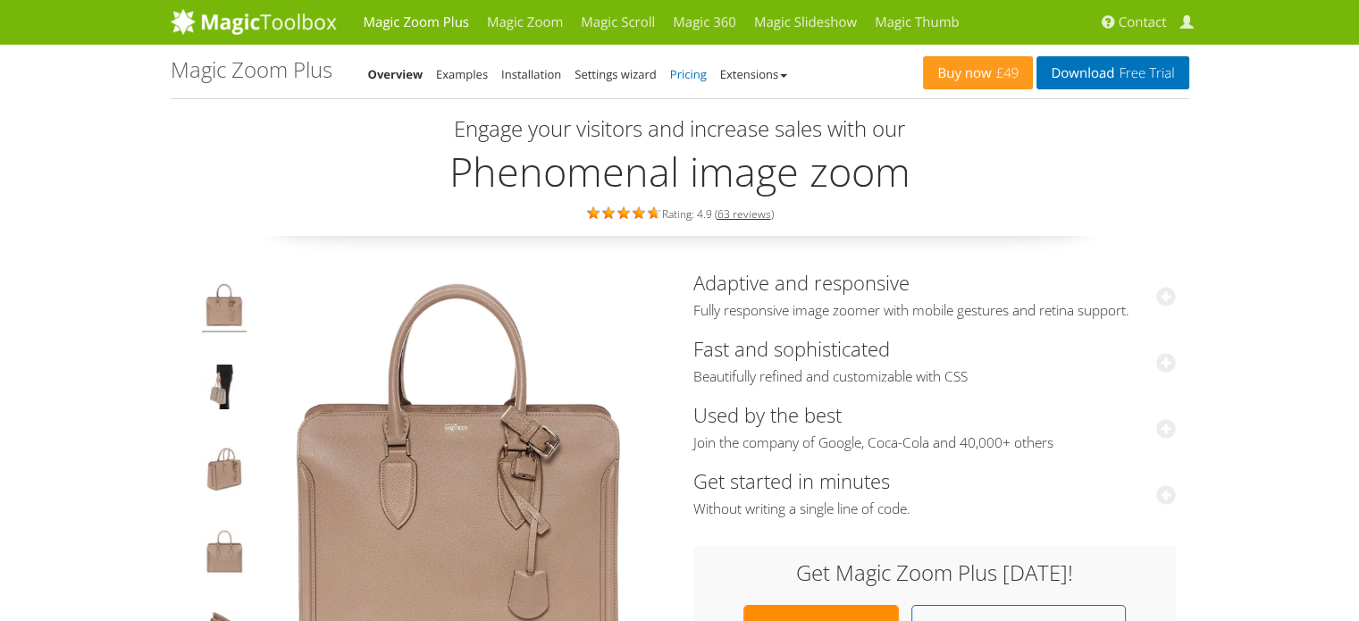
click at [698, 78] on link "Pricing" at bounding box center [688, 74] width 37 height 16
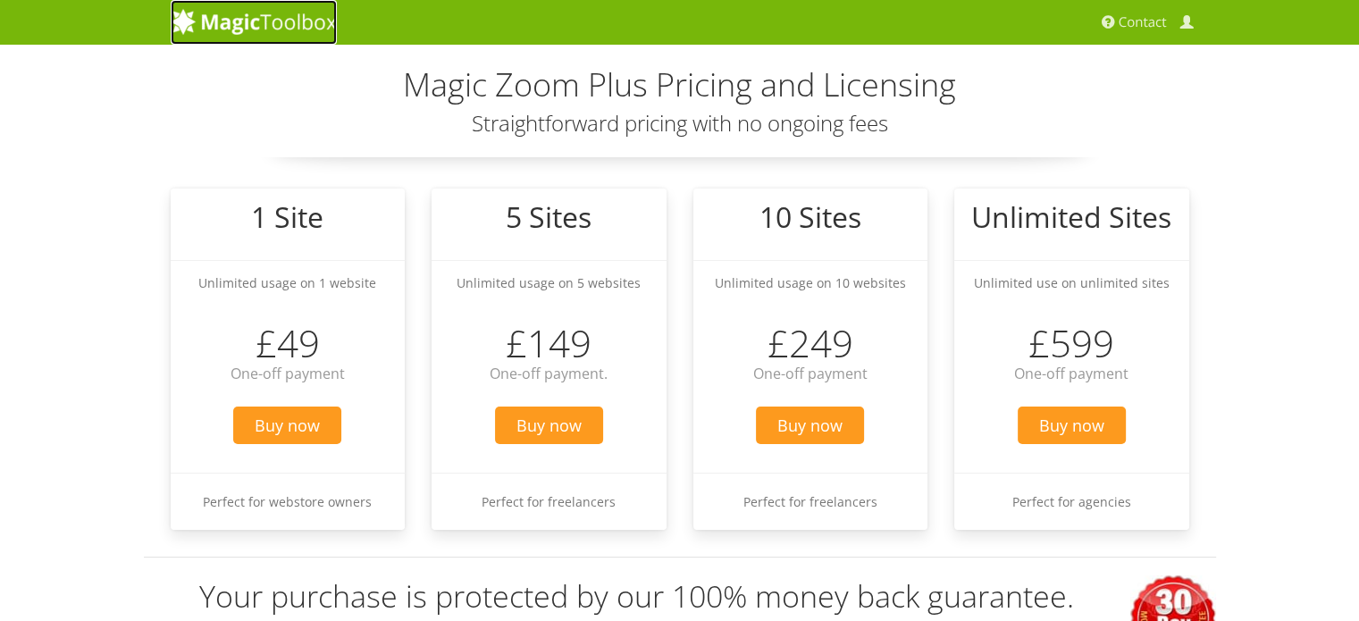
click at [285, 29] on img at bounding box center [254, 21] width 166 height 27
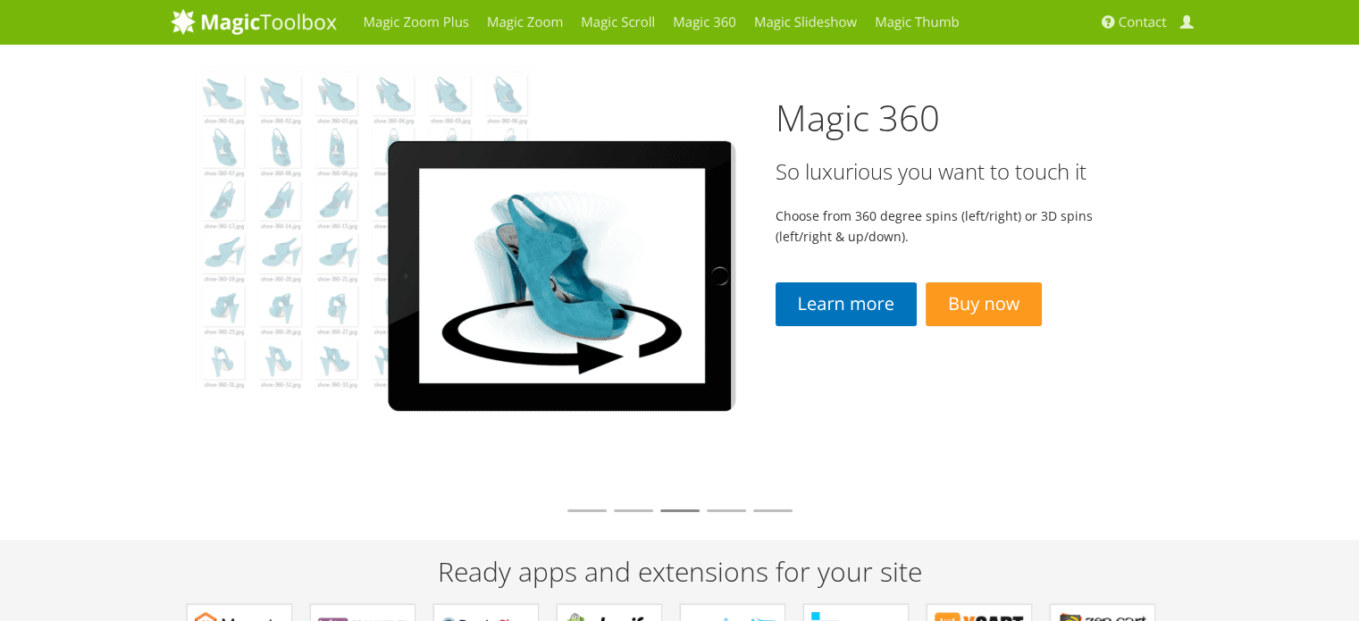
click at [600, 324] on img at bounding box center [474, 253] width 606 height 417
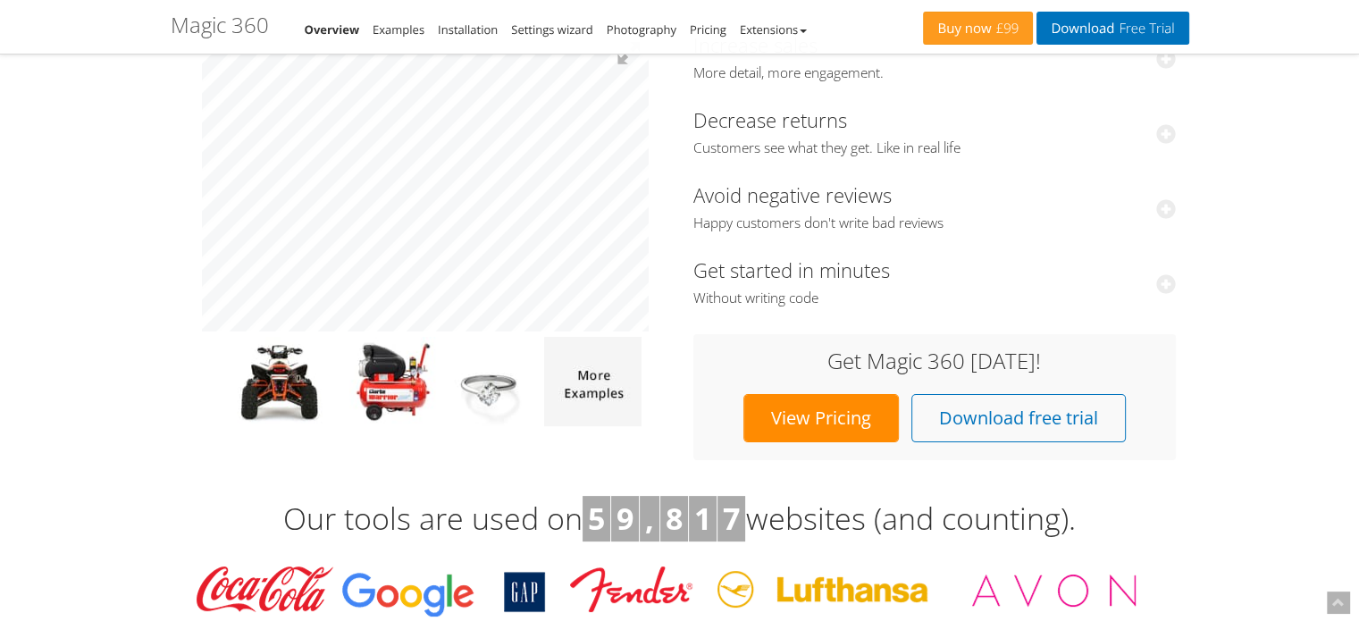
scroll to position [232, 0]
click at [395, 381] on img at bounding box center [392, 381] width 87 height 89
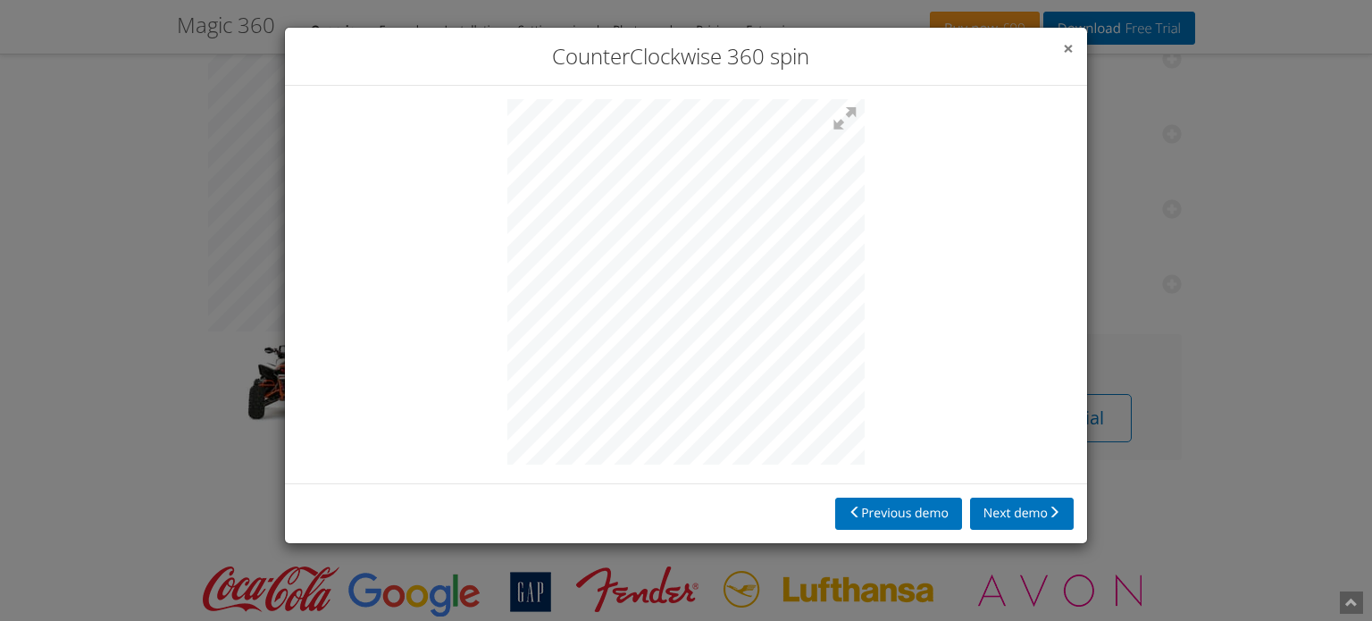
click at [1068, 53] on span "×" at bounding box center [1068, 48] width 11 height 25
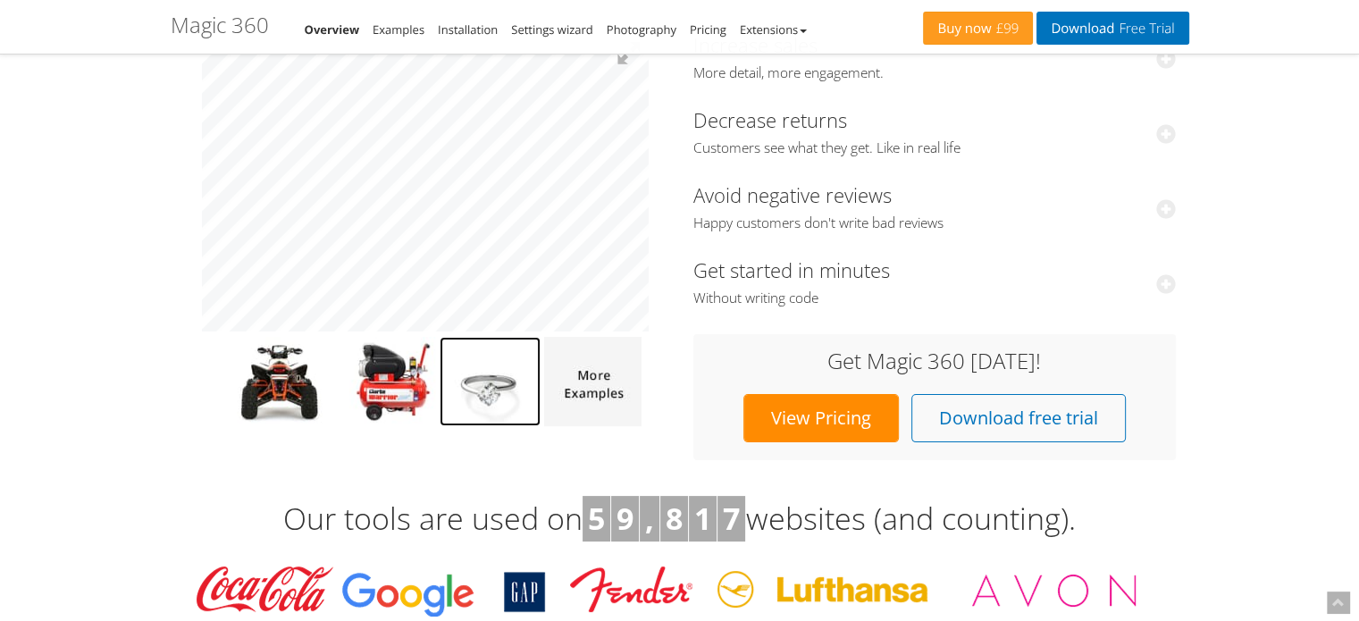
click at [484, 392] on img at bounding box center [489, 381] width 101 height 89
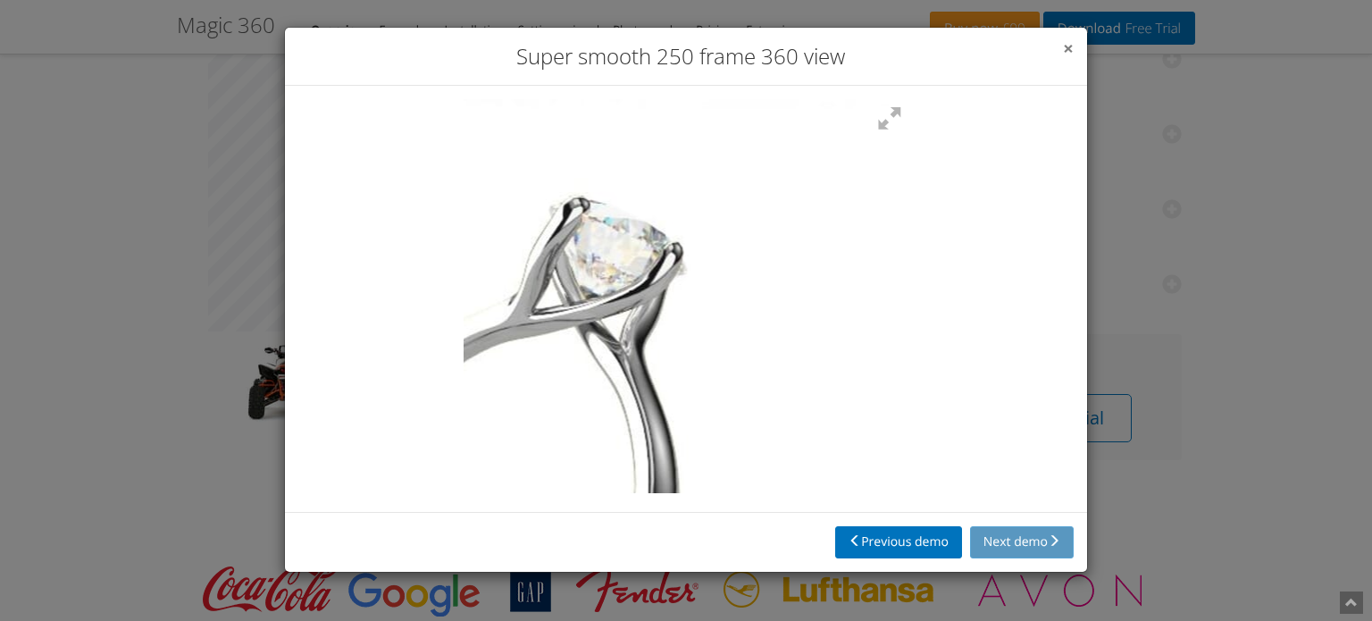
click at [1066, 54] on span "×" at bounding box center [1068, 48] width 11 height 25
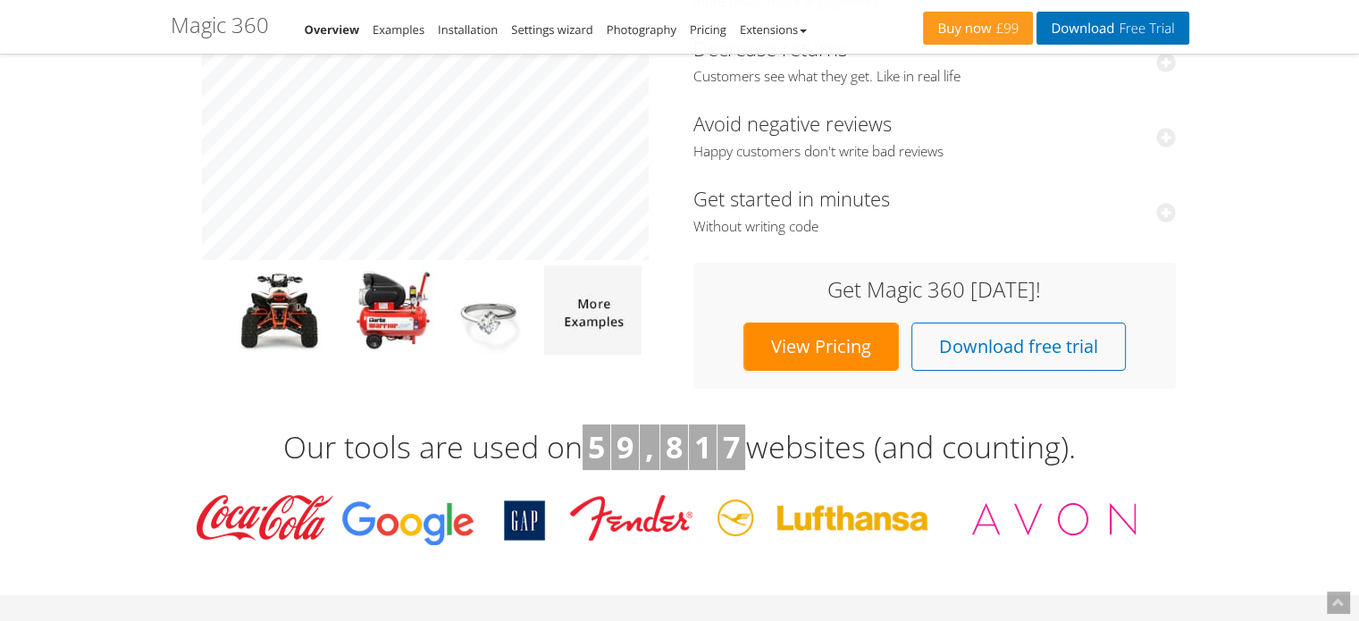
scroll to position [305, 0]
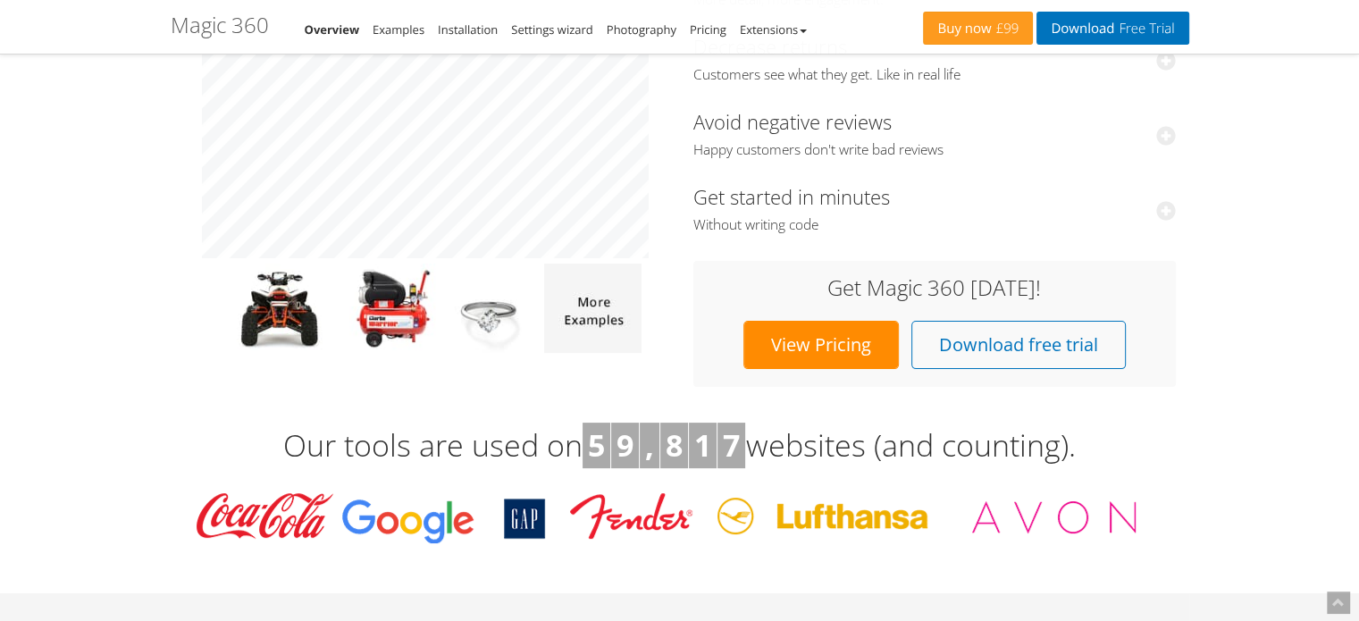
click at [812, 349] on link "View Pricing" at bounding box center [820, 345] width 155 height 48
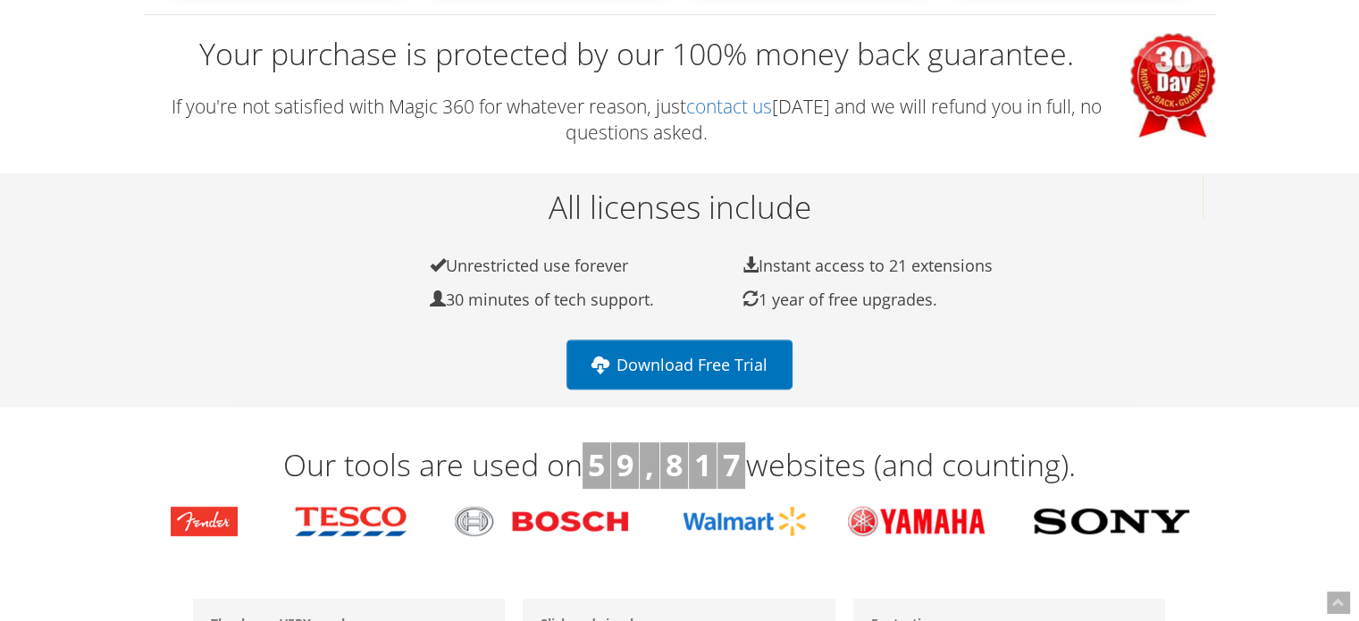
scroll to position [547, 0]
